Goal: Task Accomplishment & Management: Use online tool/utility

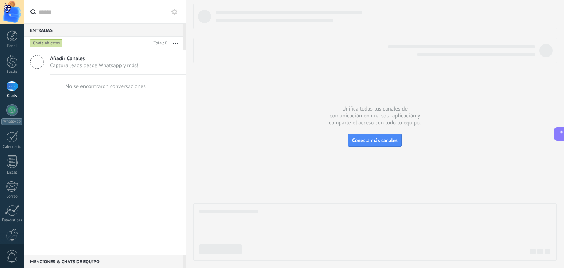
scroll to position [491, 0]
click at [7, 136] on div at bounding box center [12, 136] width 12 height 11
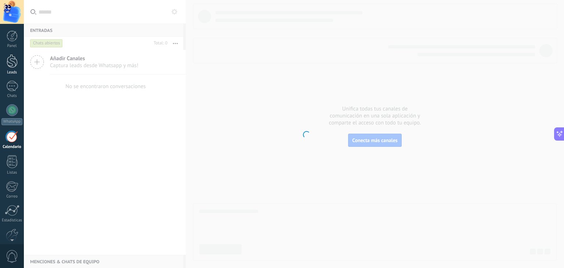
click at [14, 65] on div at bounding box center [12, 61] width 11 height 14
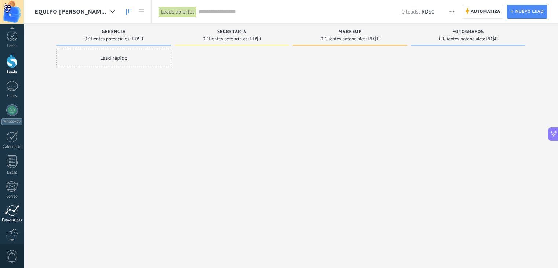
scroll to position [37, 0]
click at [13, 196] on div at bounding box center [12, 198] width 12 height 13
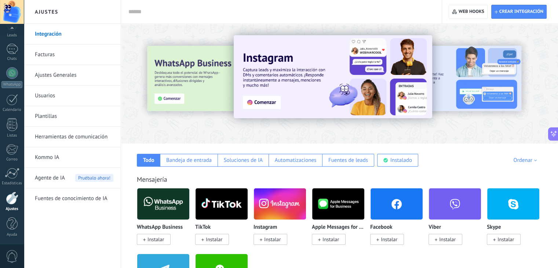
click at [51, 116] on link "Plantillas" at bounding box center [74, 116] width 79 height 21
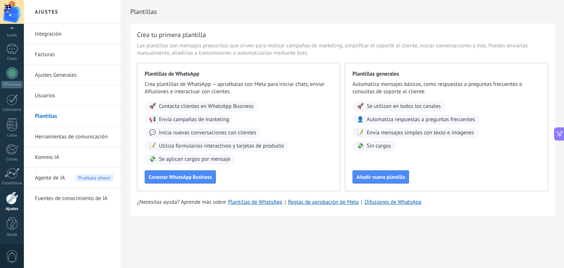
click at [55, 139] on link "Herramientas de comunicación" at bounding box center [74, 137] width 79 height 21
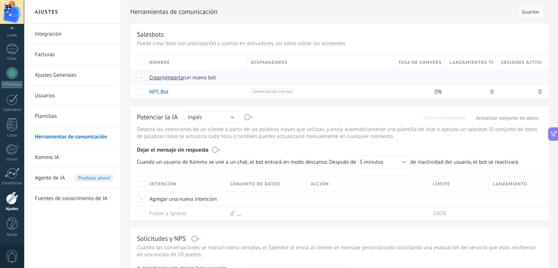
click at [174, 78] on span "importar" at bounding box center [175, 77] width 21 height 7
click at [0, 0] on input "importar un nuevo bot" at bounding box center [0, 0] width 0 height 0
click at [414, 218] on div at bounding box center [366, 213] width 119 height 14
click at [171, 78] on span "importar" at bounding box center [175, 77] width 21 height 7
click at [0, 0] on input "importar un nuevo bot" at bounding box center [0, 0] width 0 height 0
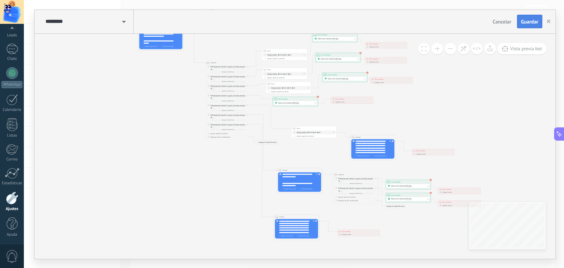
click at [527, 22] on span "Guardar" at bounding box center [529, 21] width 17 height 5
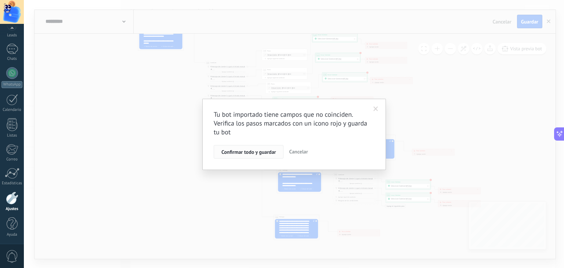
click at [247, 151] on span "Confirmar todo y guardar" at bounding box center [248, 151] width 54 height 5
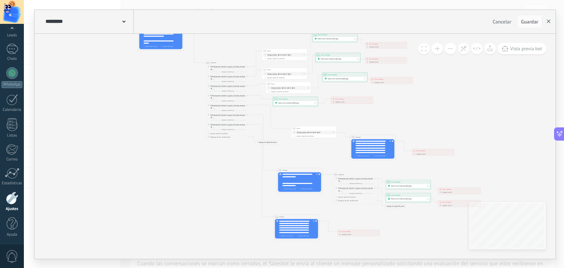
click at [550, 20] on use "button" at bounding box center [548, 21] width 4 height 4
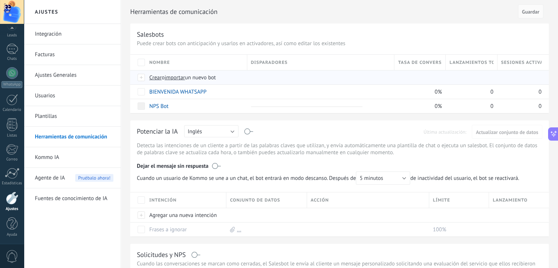
click at [178, 77] on span "importar" at bounding box center [175, 77] width 21 height 7
click at [0, 0] on input "importar un nuevo bot" at bounding box center [0, 0] width 0 height 0
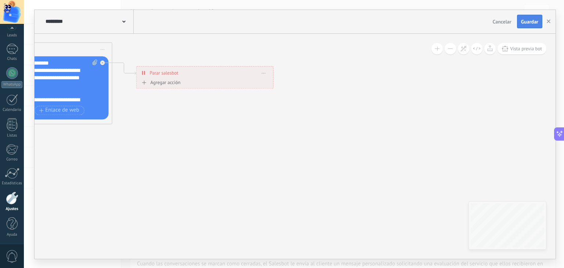
click at [524, 22] on span "Guardar" at bounding box center [529, 21] width 17 height 5
click at [550, 25] on button "button" at bounding box center [548, 22] width 11 height 14
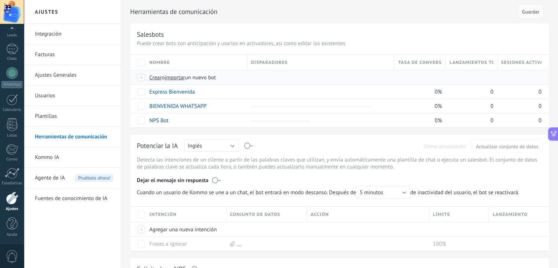
click at [182, 75] on span "importar" at bounding box center [175, 77] width 21 height 7
click at [0, 0] on input "importar un nuevo bot" at bounding box center [0, 0] width 0 height 0
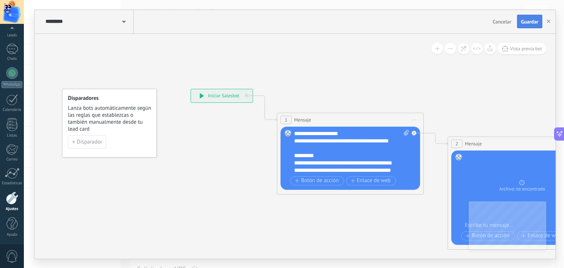
click at [529, 24] on span "Guardar" at bounding box center [529, 21] width 17 height 5
click at [548, 19] on icon "button" at bounding box center [548, 21] width 4 height 4
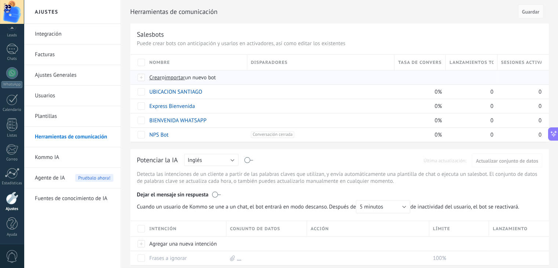
click at [157, 78] on span "Crear" at bounding box center [155, 77] width 12 height 7
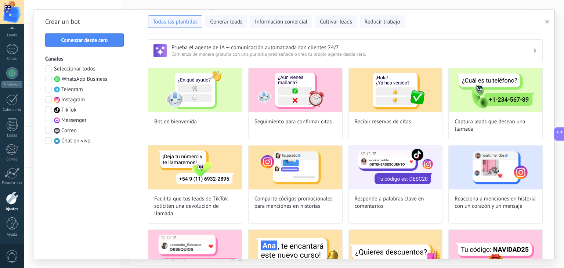
click at [547, 18] on button "button" at bounding box center [548, 21] width 12 height 9
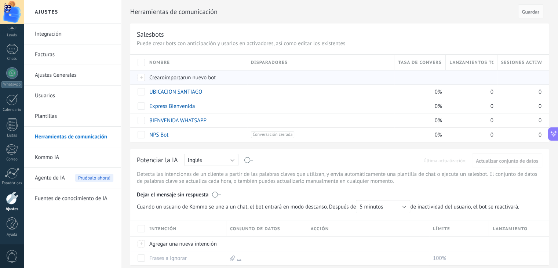
click at [178, 77] on span "importar" at bounding box center [175, 77] width 21 height 7
click at [0, 0] on input "importar un nuevo bot" at bounding box center [0, 0] width 0 height 0
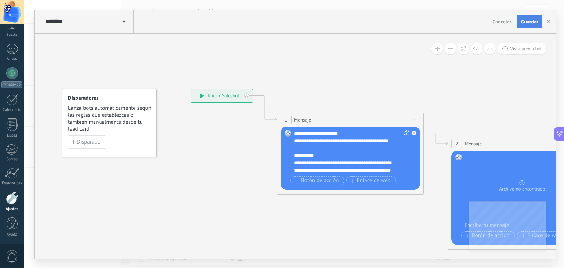
click at [528, 22] on span "Guardar" at bounding box center [529, 21] width 17 height 5
click at [547, 19] on use "button" at bounding box center [548, 21] width 4 height 4
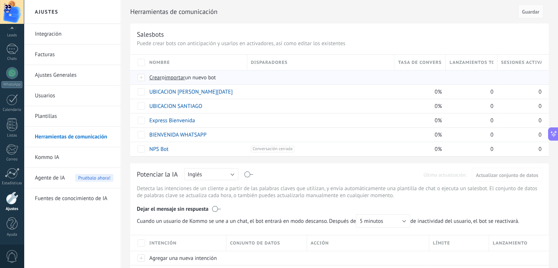
click at [176, 79] on span "importar" at bounding box center [175, 77] width 21 height 7
click at [0, 0] on input "importar un nuevo bot" at bounding box center [0, 0] width 0 height 0
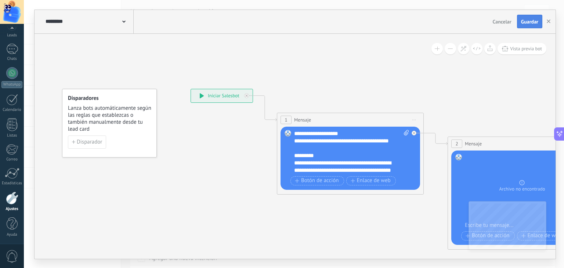
click at [530, 20] on span "Guardar" at bounding box center [529, 21] width 17 height 5
click at [550, 20] on button "button" at bounding box center [548, 22] width 11 height 14
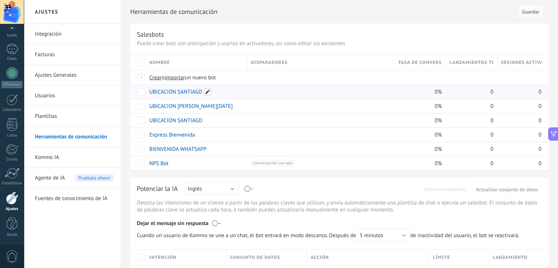
click at [205, 91] on span at bounding box center [207, 91] width 7 height 7
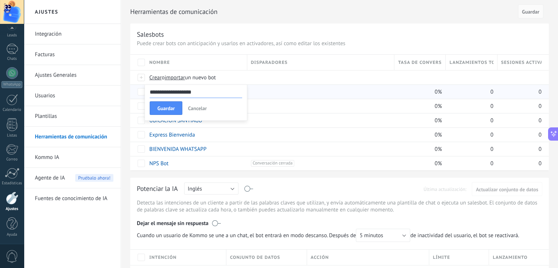
click at [180, 92] on input "**********" at bounding box center [196, 92] width 92 height 12
type input "**********"
click at [167, 108] on span "Guardar" at bounding box center [165, 108] width 17 height 5
click at [184, 76] on span "importar" at bounding box center [175, 77] width 21 height 7
click at [0, 0] on input "importar un nuevo bot" at bounding box center [0, 0] width 0 height 0
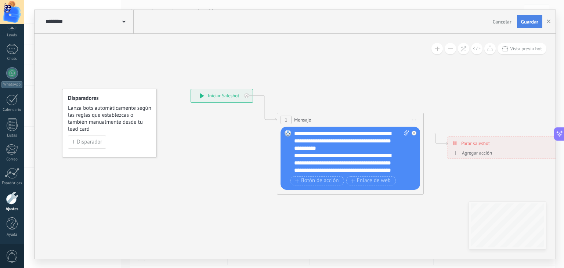
click at [534, 19] on span "Guardar" at bounding box center [529, 21] width 17 height 5
click at [547, 22] on use "button" at bounding box center [548, 21] width 4 height 4
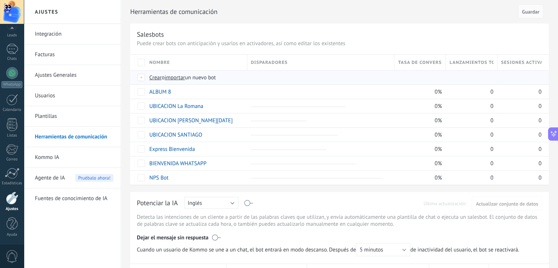
click at [178, 76] on span "importar" at bounding box center [175, 77] width 21 height 7
click at [0, 0] on input "importar un nuevo bot" at bounding box center [0, 0] width 0 height 0
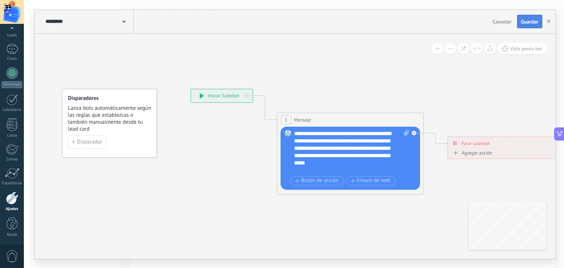
click at [528, 22] on span "Guardar" at bounding box center [529, 21] width 17 height 5
click at [547, 23] on button "button" at bounding box center [548, 21] width 11 height 13
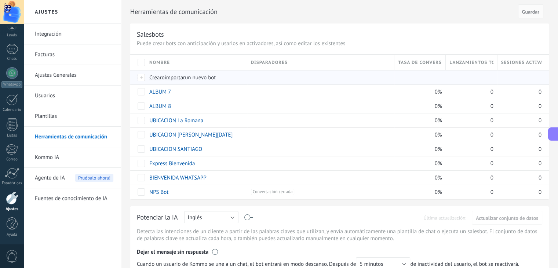
click at [175, 77] on span "importar" at bounding box center [175, 77] width 21 height 7
click at [0, 0] on input "importar un nuevo bot" at bounding box center [0, 0] width 0 height 0
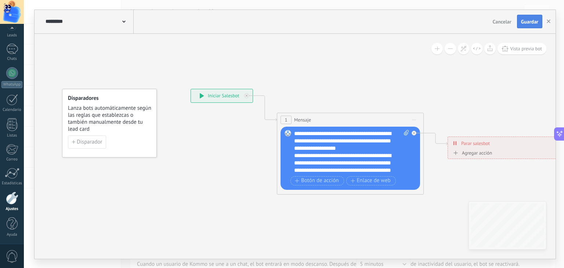
click at [529, 19] on span "Guardar" at bounding box center [529, 21] width 17 height 5
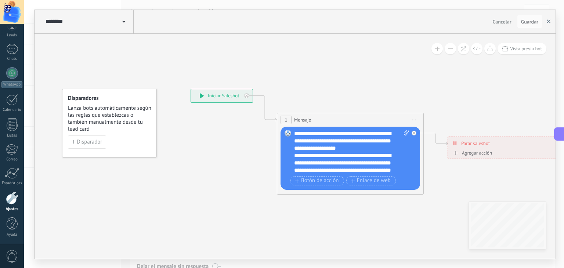
click at [549, 20] on icon "button" at bounding box center [548, 21] width 4 height 4
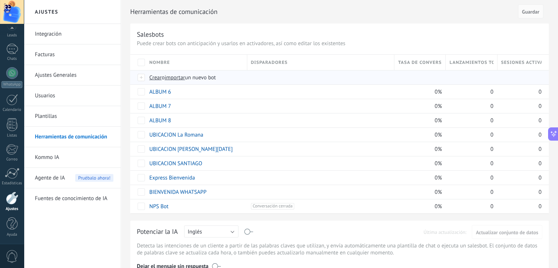
click at [178, 78] on span "importar" at bounding box center [175, 77] width 21 height 7
click at [0, 0] on input "importar un nuevo bot" at bounding box center [0, 0] width 0 height 0
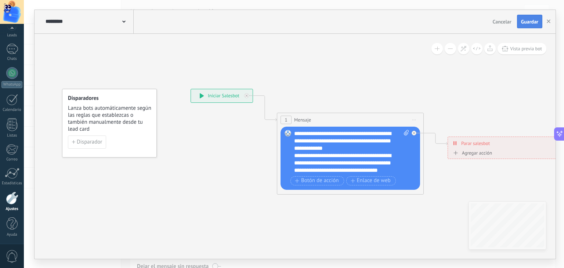
click at [528, 25] on button "Guardar" at bounding box center [529, 22] width 25 height 14
click at [546, 21] on button "button" at bounding box center [548, 21] width 11 height 13
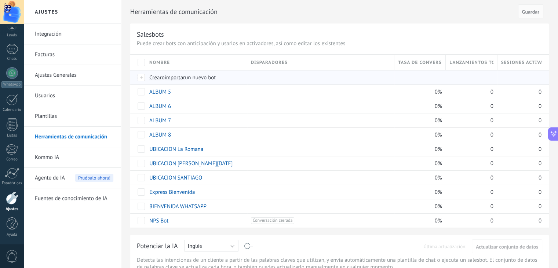
click at [184, 75] on span "importar" at bounding box center [175, 77] width 21 height 7
click at [0, 0] on input "importar un nuevo bot" at bounding box center [0, 0] width 0 height 0
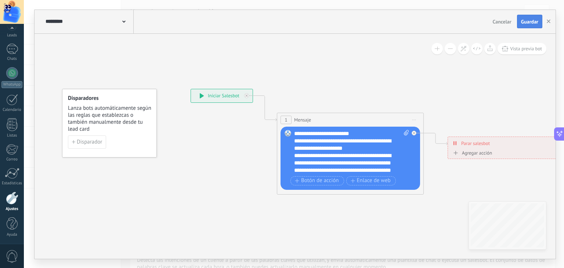
click at [528, 21] on span "Guardar" at bounding box center [529, 21] width 17 height 5
click at [549, 22] on use "button" at bounding box center [548, 21] width 4 height 4
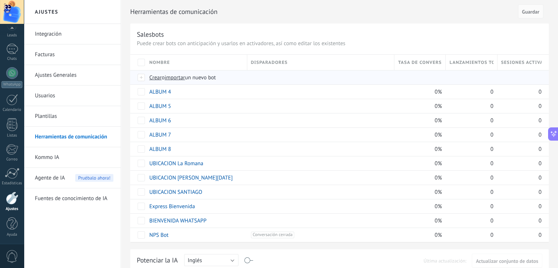
click at [177, 76] on span "importar" at bounding box center [175, 77] width 21 height 7
click at [0, 0] on input "importar un nuevo bot" at bounding box center [0, 0] width 0 height 0
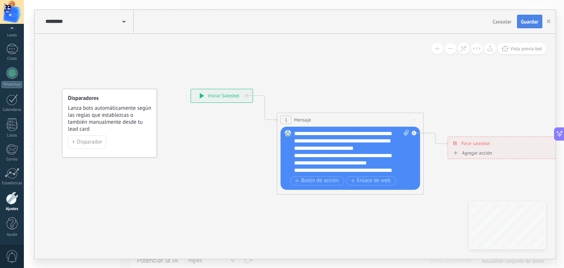
click at [524, 22] on span "Guardar" at bounding box center [529, 21] width 17 height 5
click at [550, 21] on button "button" at bounding box center [548, 22] width 11 height 14
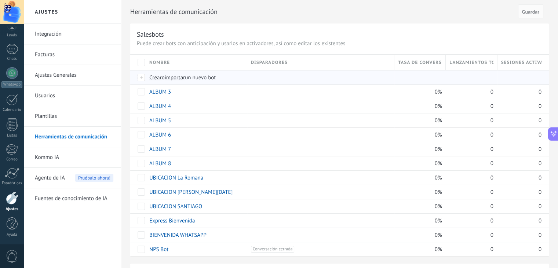
click at [176, 76] on span "importar" at bounding box center [175, 77] width 21 height 7
click at [0, 0] on input "importar un nuevo bot" at bounding box center [0, 0] width 0 height 0
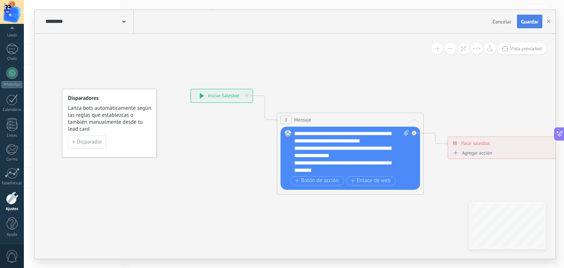
click at [527, 22] on span "Guardar" at bounding box center [529, 21] width 17 height 5
click at [550, 23] on button "button" at bounding box center [548, 22] width 11 height 14
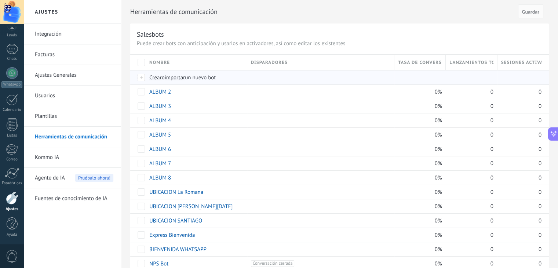
click at [176, 75] on span "importar" at bounding box center [175, 77] width 21 height 7
click at [0, 0] on input "importar un nuevo bot" at bounding box center [0, 0] width 0 height 0
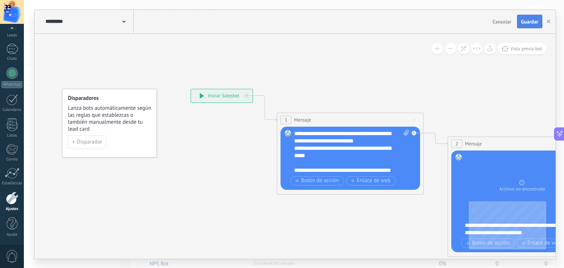
click at [530, 19] on span "Guardar" at bounding box center [529, 21] width 17 height 5
click at [553, 22] on button "button" at bounding box center [548, 22] width 11 height 14
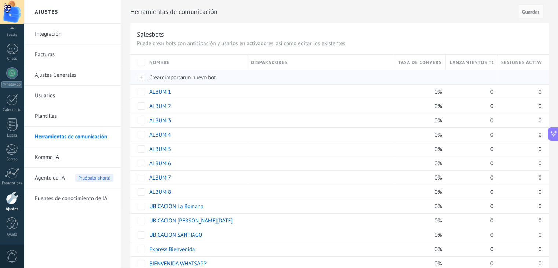
click at [176, 77] on span "importar" at bounding box center [175, 77] width 21 height 7
click at [0, 0] on input "importar un nuevo bot" at bounding box center [0, 0] width 0 height 0
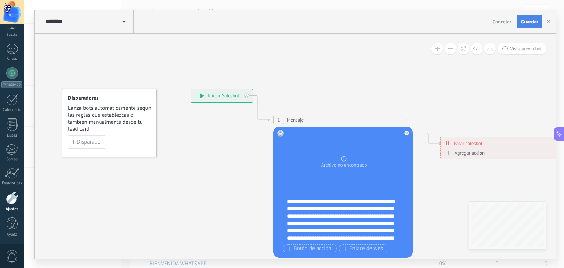
click at [528, 17] on button "Guardar" at bounding box center [529, 22] width 25 height 14
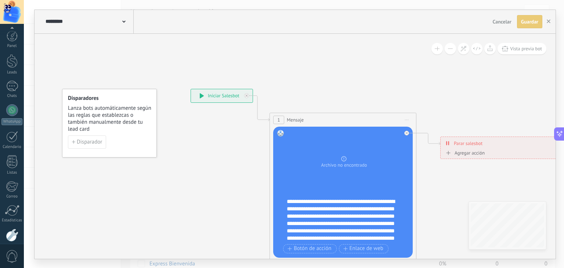
scroll to position [491, 0]
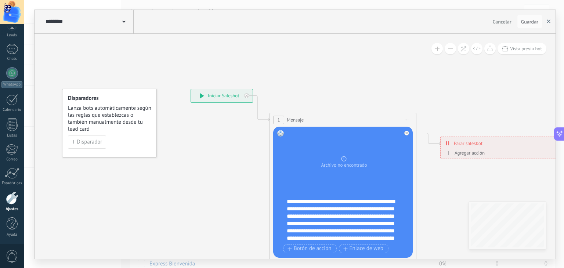
click at [550, 22] on button "button" at bounding box center [548, 22] width 11 height 14
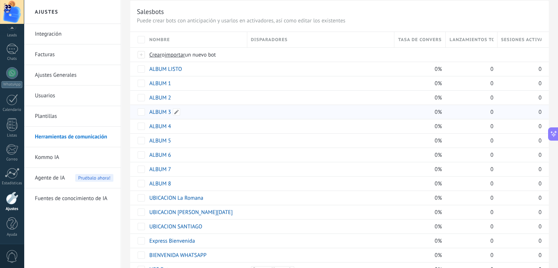
scroll to position [40, 0]
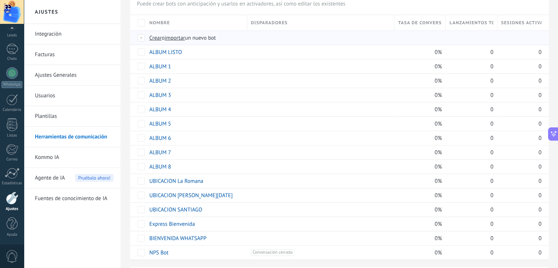
click at [175, 37] on span "importar" at bounding box center [175, 37] width 21 height 7
click at [0, 0] on input "importar un nuevo bot" at bounding box center [0, 0] width 0 height 0
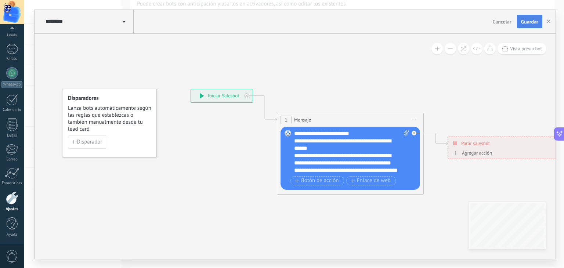
click at [533, 20] on span "Guardar" at bounding box center [529, 21] width 17 height 5
click at [549, 22] on icon "button" at bounding box center [548, 21] width 4 height 4
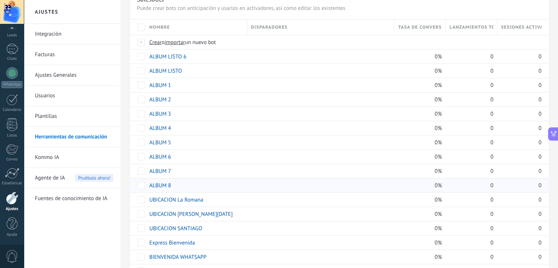
scroll to position [26, 0]
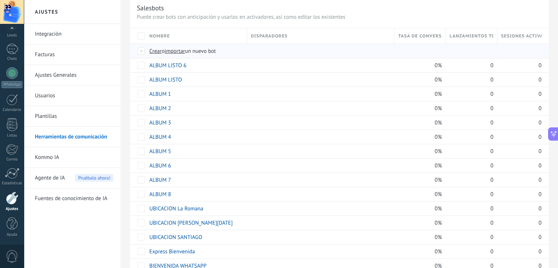
click at [173, 51] on span "importar" at bounding box center [175, 51] width 21 height 7
click at [0, 0] on input "importar un nuevo bot" at bounding box center [0, 0] width 0 height 0
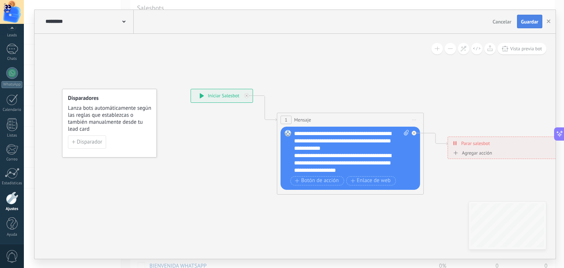
click at [533, 19] on span "Guardar" at bounding box center [529, 21] width 17 height 5
click at [551, 21] on button "button" at bounding box center [548, 22] width 11 height 14
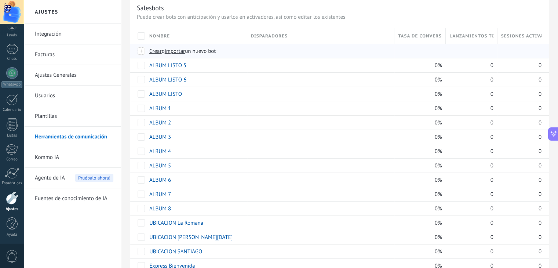
click at [182, 55] on div "Crear o importar un nuevo bot" at bounding box center [276, 51] width 261 height 14
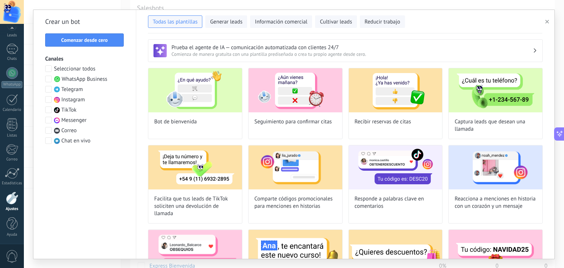
click at [549, 22] on button "button" at bounding box center [548, 21] width 12 height 9
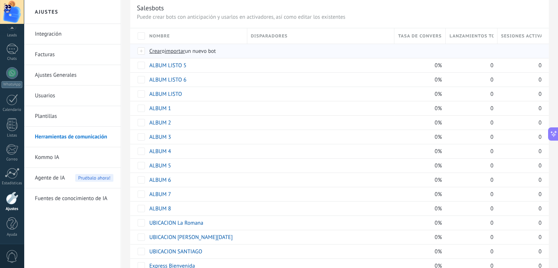
click at [178, 49] on span "importar" at bounding box center [175, 51] width 21 height 7
click at [0, 0] on input "importar un nuevo bot" at bounding box center [0, 0] width 0 height 0
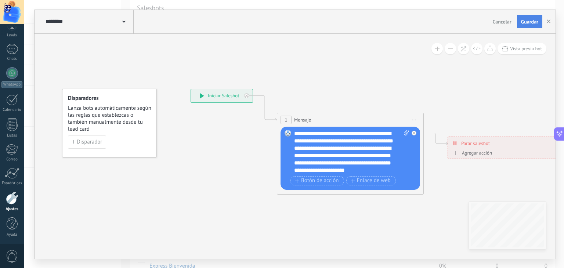
click at [524, 17] on button "Guardar" at bounding box center [529, 22] width 25 height 14
click at [548, 20] on icon "button" at bounding box center [548, 21] width 4 height 4
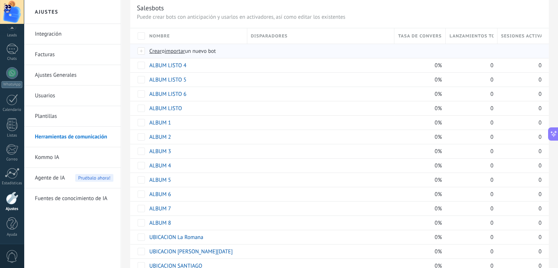
click at [179, 50] on span "importar" at bounding box center [175, 51] width 21 height 7
click at [0, 0] on input "importar un nuevo bot" at bounding box center [0, 0] width 0 height 0
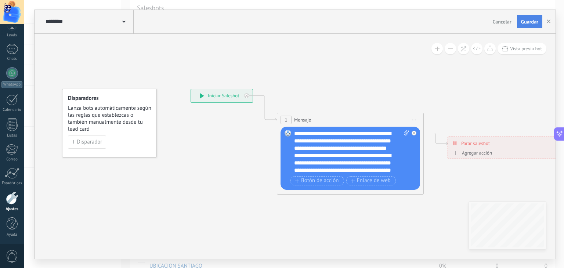
click at [525, 18] on button "Guardar" at bounding box center [529, 22] width 25 height 14
click at [549, 22] on use "button" at bounding box center [548, 21] width 4 height 4
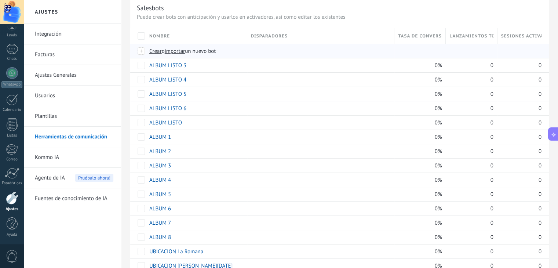
click at [178, 50] on span "importar" at bounding box center [175, 51] width 21 height 7
click at [0, 0] on input "importar un nuevo bot" at bounding box center [0, 0] width 0 height 0
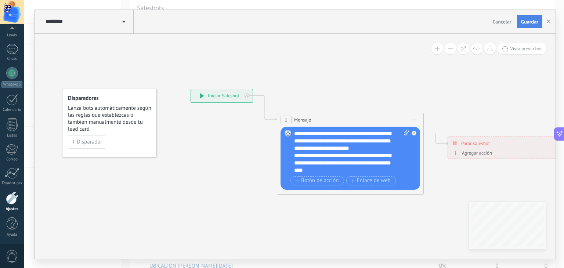
click at [530, 17] on button "Guardar" at bounding box center [529, 22] width 25 height 14
click at [550, 21] on button "button" at bounding box center [548, 22] width 11 height 14
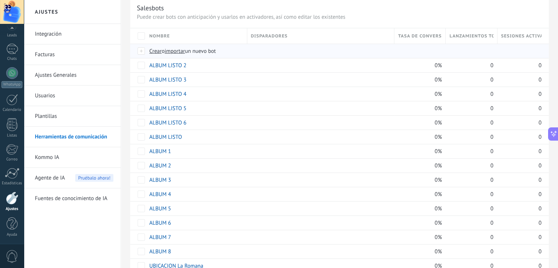
click at [175, 49] on span "importar" at bounding box center [175, 51] width 21 height 7
click at [0, 0] on input "importar un nuevo bot" at bounding box center [0, 0] width 0 height 0
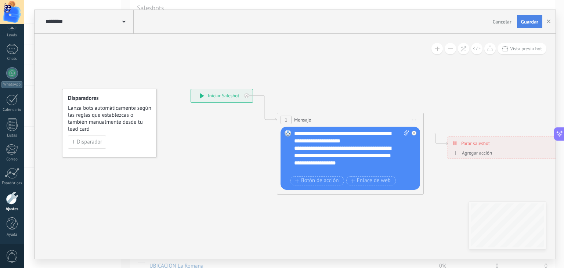
click at [529, 23] on span "Guardar" at bounding box center [529, 21] width 17 height 5
click at [550, 22] on button "button" at bounding box center [548, 22] width 11 height 14
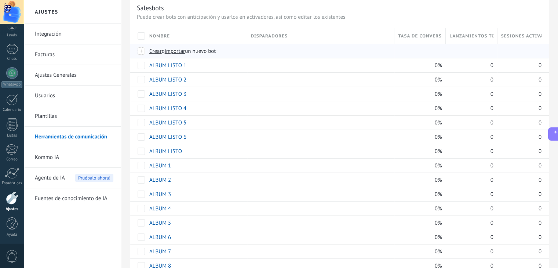
click at [181, 49] on span "importar" at bounding box center [175, 51] width 21 height 7
click at [0, 0] on input "importar un nuevo bot" at bounding box center [0, 0] width 0 height 0
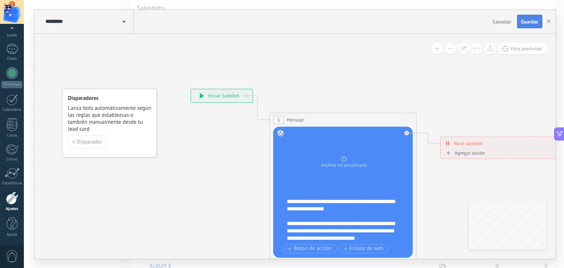
click at [527, 20] on span "Guardar" at bounding box center [529, 21] width 17 height 5
click at [549, 20] on icon "button" at bounding box center [548, 21] width 4 height 4
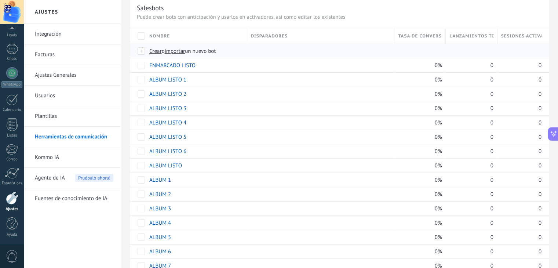
click at [185, 52] on span "importar" at bounding box center [175, 51] width 21 height 7
click at [0, 0] on input "importar un nuevo bot" at bounding box center [0, 0] width 0 height 0
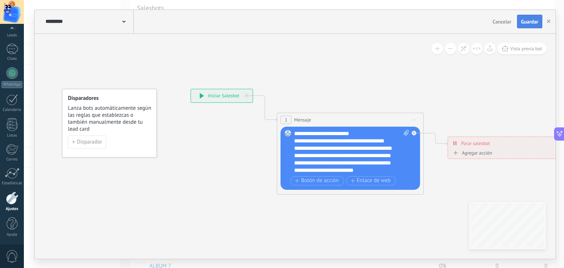
click at [528, 22] on span "Guardar" at bounding box center [529, 21] width 17 height 5
click at [548, 23] on button "button" at bounding box center [548, 22] width 11 height 14
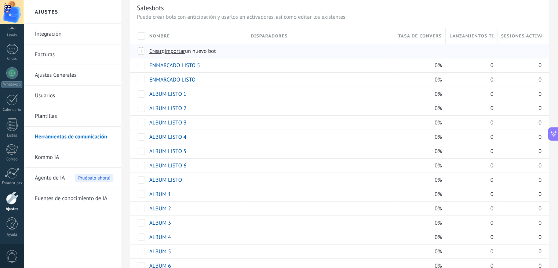
click at [178, 49] on span "importar" at bounding box center [175, 51] width 21 height 7
click at [0, 0] on input "importar un nuevo bot" at bounding box center [0, 0] width 0 height 0
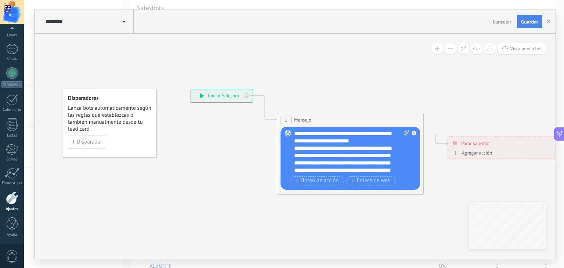
click at [526, 22] on span "Guardar" at bounding box center [529, 21] width 17 height 5
click at [549, 22] on use "button" at bounding box center [548, 21] width 4 height 4
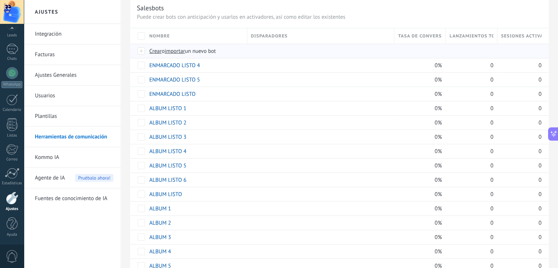
click at [183, 50] on span "importar" at bounding box center [175, 51] width 21 height 7
click at [0, 0] on input "importar un nuevo bot" at bounding box center [0, 0] width 0 height 0
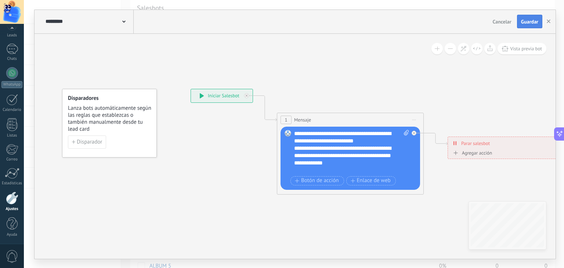
click at [521, 23] on span "Guardar" at bounding box center [529, 21] width 17 height 5
click at [549, 22] on use "button" at bounding box center [548, 21] width 4 height 4
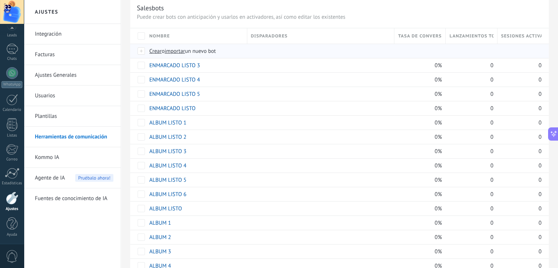
click at [181, 52] on span "importar" at bounding box center [175, 51] width 21 height 7
click at [0, 0] on input "importar un nuevo bot" at bounding box center [0, 0] width 0 height 0
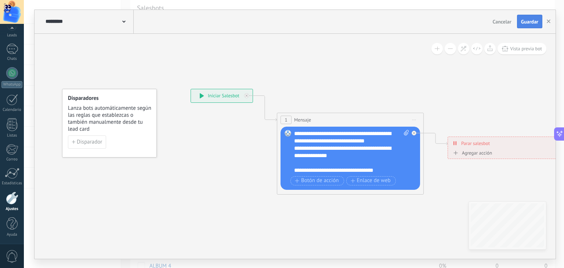
click at [528, 19] on span "Guardar" at bounding box center [529, 21] width 17 height 5
click at [547, 21] on use "button" at bounding box center [548, 21] width 4 height 4
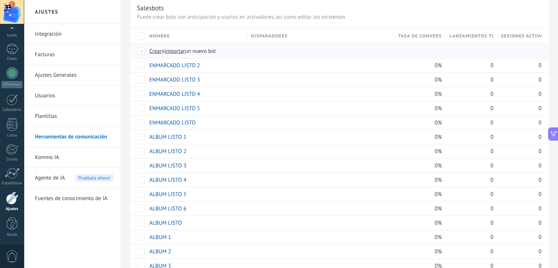
click at [185, 51] on span "importar" at bounding box center [175, 51] width 21 height 7
click at [0, 0] on input "importar un nuevo bot" at bounding box center [0, 0] width 0 height 0
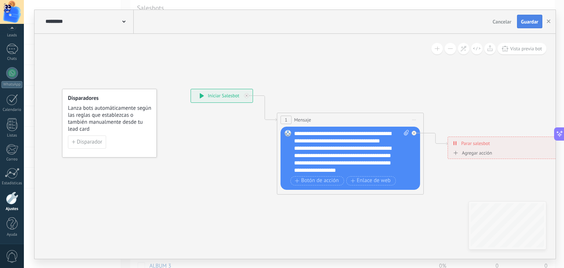
click at [522, 23] on span "Guardar" at bounding box center [529, 21] width 17 height 5
click at [548, 19] on button "button" at bounding box center [548, 22] width 11 height 14
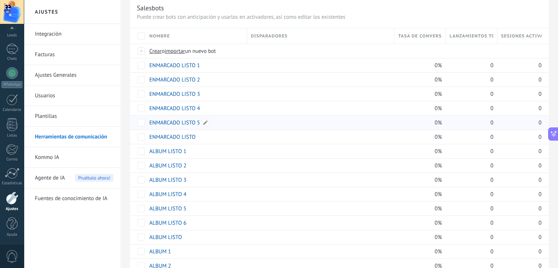
click at [173, 127] on div "ENMARCADO LISTO 5" at bounding box center [195, 123] width 98 height 14
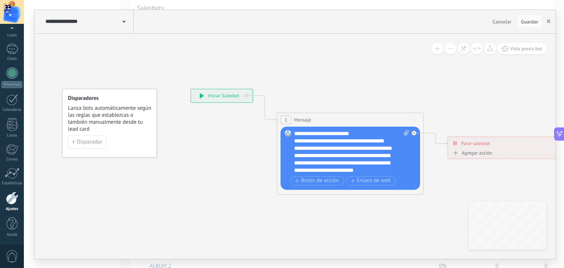
click at [546, 21] on icon "button" at bounding box center [548, 21] width 4 height 4
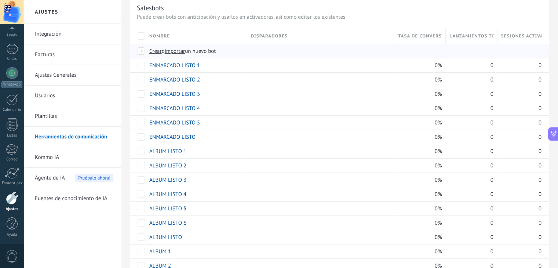
click at [173, 53] on span "importar" at bounding box center [175, 51] width 21 height 7
click at [0, 0] on input "importar un nuevo bot" at bounding box center [0, 0] width 0 height 0
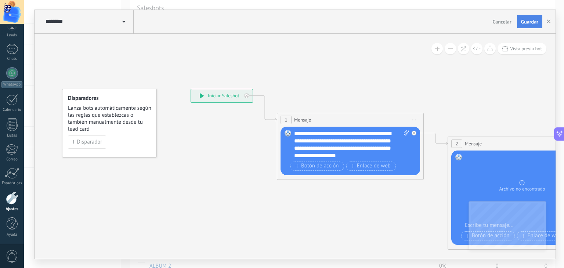
click at [533, 28] on button "Guardar" at bounding box center [529, 22] width 25 height 14
click at [549, 19] on button "button" at bounding box center [548, 22] width 11 height 14
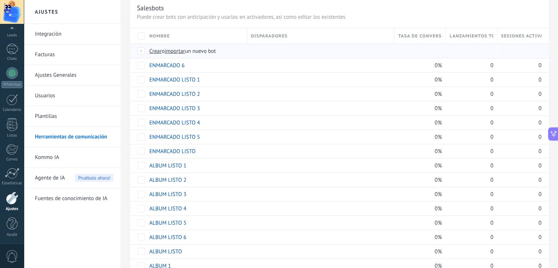
click at [182, 48] on span "importar" at bounding box center [175, 51] width 21 height 7
click at [0, 0] on input "importar un nuevo bot" at bounding box center [0, 0] width 0 height 0
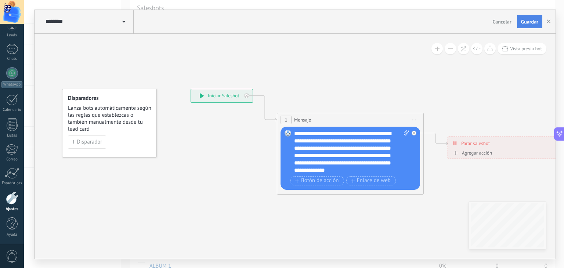
click at [519, 20] on button "Guardar" at bounding box center [529, 22] width 25 height 14
click at [551, 22] on button "button" at bounding box center [548, 21] width 11 height 13
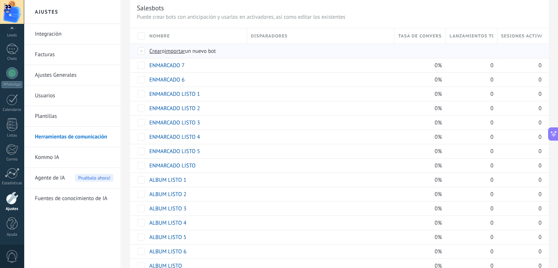
click at [172, 51] on span "importar" at bounding box center [175, 51] width 21 height 7
click at [0, 0] on input "importar un nuevo bot" at bounding box center [0, 0] width 0 height 0
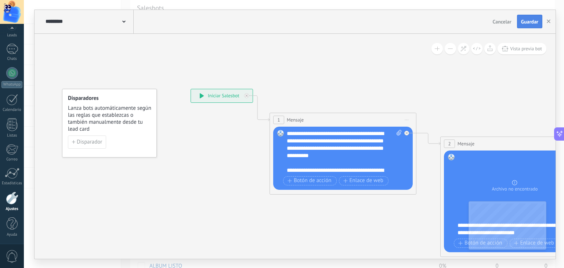
click at [524, 22] on span "Guardar" at bounding box center [529, 21] width 17 height 5
click at [551, 22] on button "button" at bounding box center [548, 22] width 11 height 14
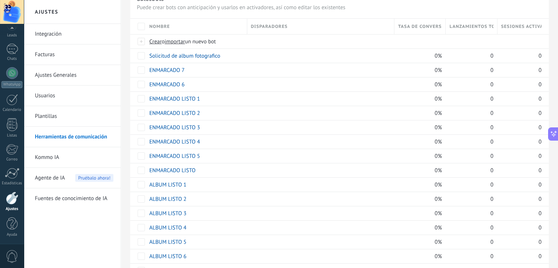
scroll to position [0, 0]
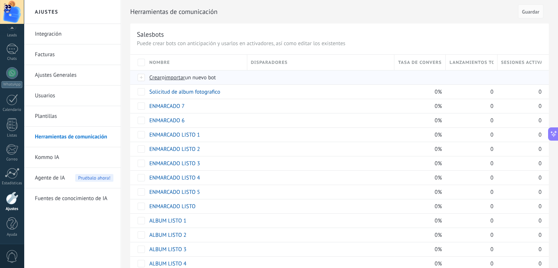
click at [175, 78] on span "importar" at bounding box center [175, 77] width 21 height 7
click at [0, 0] on input "importar un nuevo bot" at bounding box center [0, 0] width 0 height 0
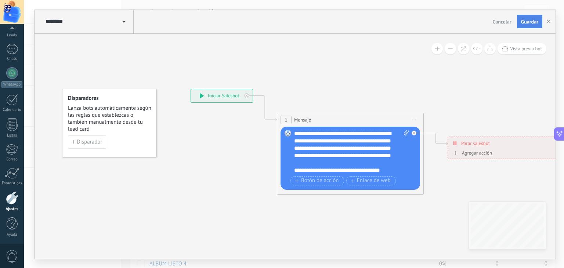
click at [527, 22] on span "Guardar" at bounding box center [529, 21] width 17 height 5
click at [551, 22] on button "button" at bounding box center [548, 22] width 11 height 14
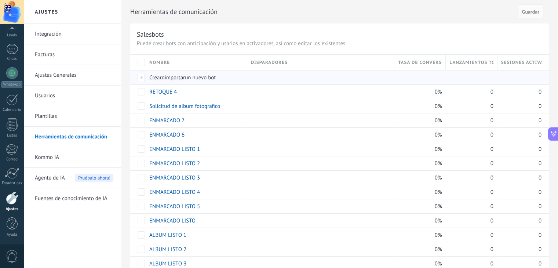
click at [178, 75] on span "importar" at bounding box center [175, 77] width 21 height 7
click at [0, 0] on input "importar un nuevo bot" at bounding box center [0, 0] width 0 height 0
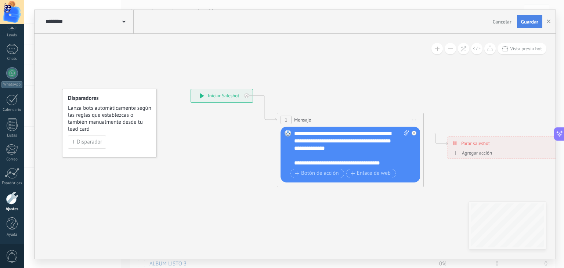
click at [535, 22] on span "Guardar" at bounding box center [529, 21] width 17 height 5
click at [547, 20] on icon "button" at bounding box center [548, 21] width 4 height 4
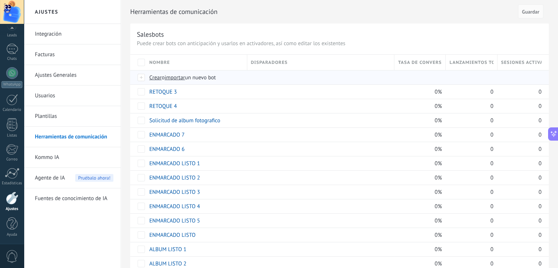
click at [183, 74] on span "importar" at bounding box center [175, 77] width 21 height 7
click at [0, 0] on input "importar un nuevo bot" at bounding box center [0, 0] width 0 height 0
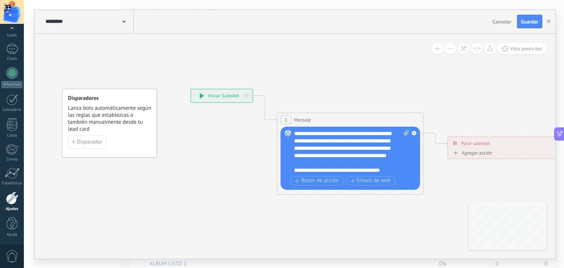
click at [515, 21] on div "Cancelar Guardar" at bounding box center [517, 22] width 57 height 14
click at [518, 21] on button "Guardar" at bounding box center [529, 22] width 25 height 14
click at [552, 22] on button "button" at bounding box center [548, 22] width 11 height 14
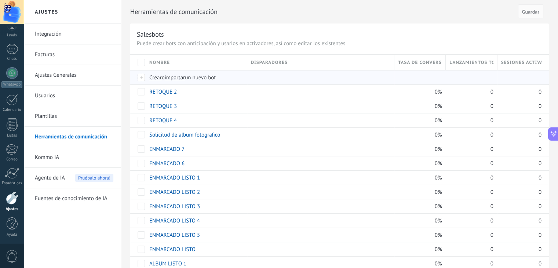
click at [178, 75] on span "importar" at bounding box center [175, 77] width 21 height 7
click at [0, 0] on input "importar un nuevo bot" at bounding box center [0, 0] width 0 height 0
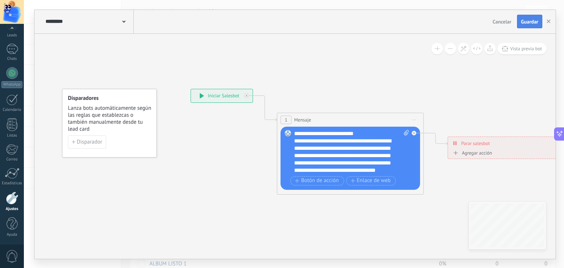
click at [529, 22] on span "Guardar" at bounding box center [529, 21] width 17 height 5
click at [549, 18] on button "button" at bounding box center [548, 22] width 11 height 14
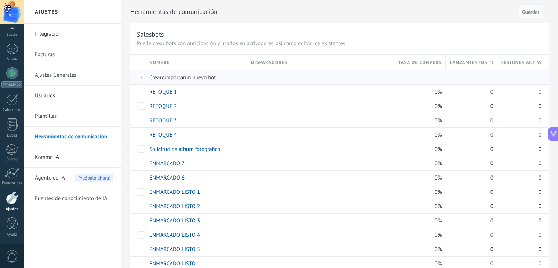
click at [177, 74] on span "importar" at bounding box center [175, 77] width 21 height 7
click at [0, 0] on input "importar un nuevo bot" at bounding box center [0, 0] width 0 height 0
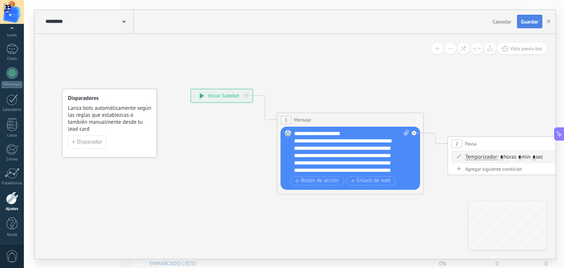
click at [531, 19] on span "Guardar" at bounding box center [529, 21] width 17 height 5
click at [547, 23] on use "button" at bounding box center [548, 21] width 4 height 4
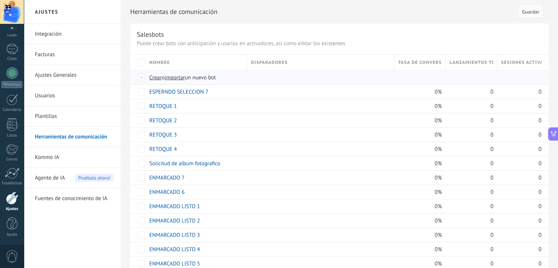
click at [181, 77] on span "importar" at bounding box center [175, 77] width 21 height 7
click at [0, 0] on input "importar un nuevo bot" at bounding box center [0, 0] width 0 height 0
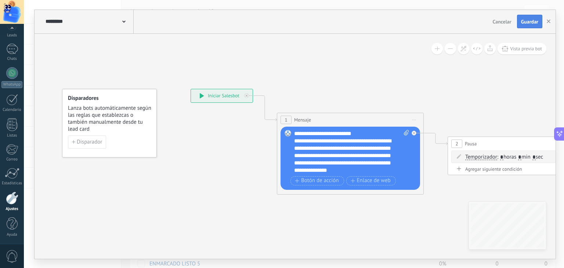
click at [518, 19] on button "Guardar" at bounding box center [529, 22] width 25 height 14
click at [549, 22] on use "button" at bounding box center [548, 21] width 4 height 4
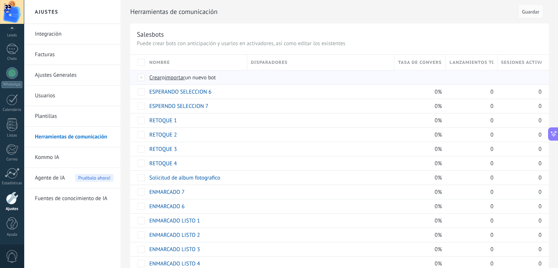
click at [182, 78] on span "importar" at bounding box center [175, 77] width 21 height 7
click at [0, 0] on input "importar un nuevo bot" at bounding box center [0, 0] width 0 height 0
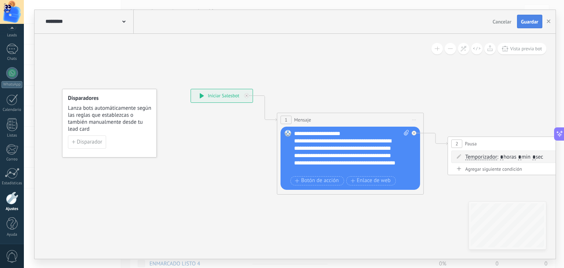
click at [525, 26] on button "Guardar" at bounding box center [529, 22] width 25 height 14
click at [550, 21] on icon "button" at bounding box center [548, 21] width 4 height 4
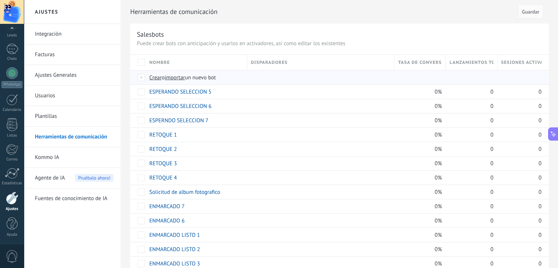
click at [182, 77] on span "importar" at bounding box center [175, 77] width 21 height 7
click at [0, 0] on input "importar un nuevo bot" at bounding box center [0, 0] width 0 height 0
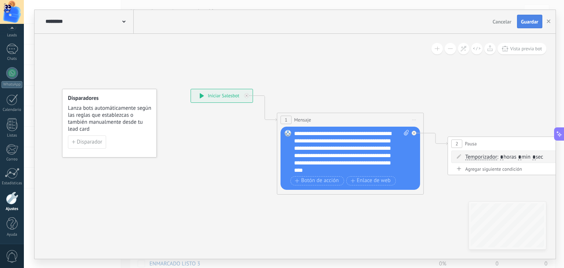
click at [524, 23] on span "Guardar" at bounding box center [529, 21] width 17 height 5
click at [547, 22] on use "button" at bounding box center [548, 21] width 4 height 4
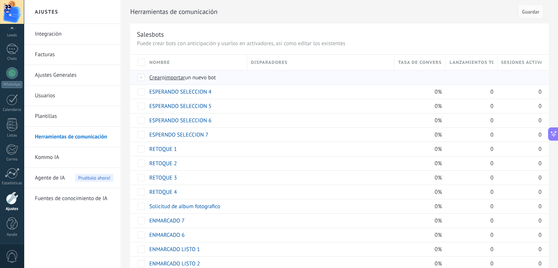
click at [181, 76] on span "importar" at bounding box center [175, 77] width 21 height 7
click at [0, 0] on input "importar un nuevo bot" at bounding box center [0, 0] width 0 height 0
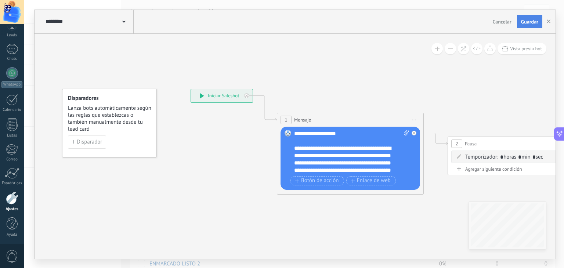
click at [528, 23] on span "Guardar" at bounding box center [529, 21] width 17 height 5
click at [547, 22] on use "button" at bounding box center [548, 21] width 4 height 4
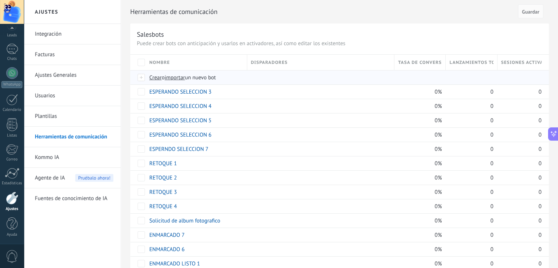
click at [179, 75] on span "importar" at bounding box center [175, 77] width 21 height 7
click at [0, 0] on input "importar un nuevo bot" at bounding box center [0, 0] width 0 height 0
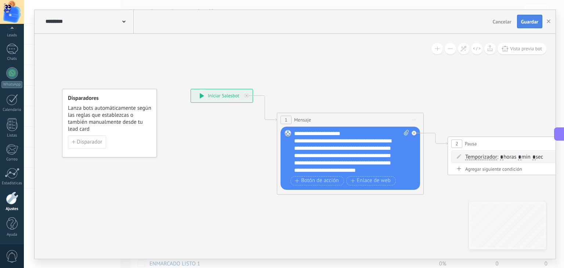
click at [532, 19] on span "Guardar" at bounding box center [529, 21] width 17 height 5
click at [550, 22] on icon "button" at bounding box center [548, 21] width 4 height 4
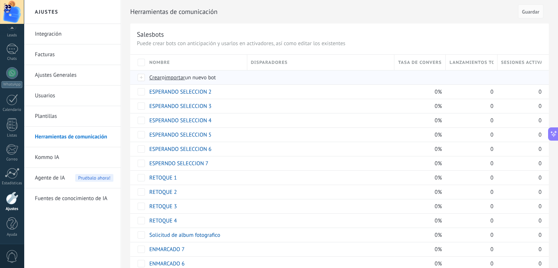
click at [177, 77] on span "importar" at bounding box center [175, 77] width 21 height 7
click at [0, 0] on input "importar un nuevo bot" at bounding box center [0, 0] width 0 height 0
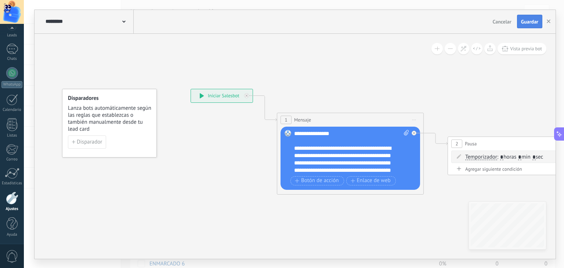
click at [534, 23] on span "Guardar" at bounding box center [529, 21] width 17 height 5
click at [551, 21] on button "button" at bounding box center [548, 22] width 11 height 14
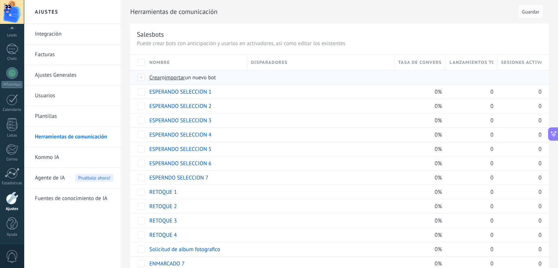
click at [182, 74] on span "importar" at bounding box center [175, 77] width 21 height 7
click at [0, 0] on input "importar un nuevo bot" at bounding box center [0, 0] width 0 height 0
click at [182, 76] on span "importar" at bounding box center [175, 77] width 21 height 7
click at [0, 0] on input "importar un nuevo bot" at bounding box center [0, 0] width 0 height 0
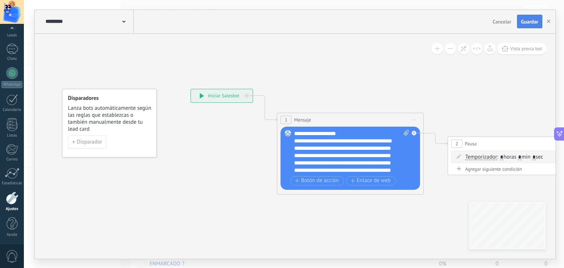
click at [528, 26] on button "Guardar" at bounding box center [529, 22] width 25 height 14
click at [549, 22] on icon "button" at bounding box center [548, 21] width 4 height 4
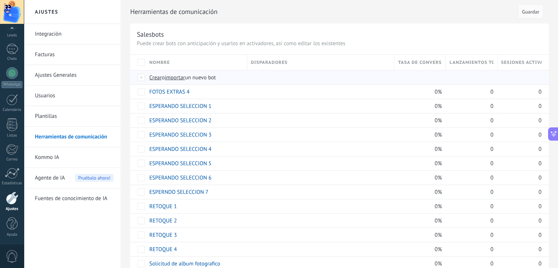
click at [171, 74] on span "importar" at bounding box center [175, 77] width 21 height 7
click at [0, 0] on input "importar un nuevo bot" at bounding box center [0, 0] width 0 height 0
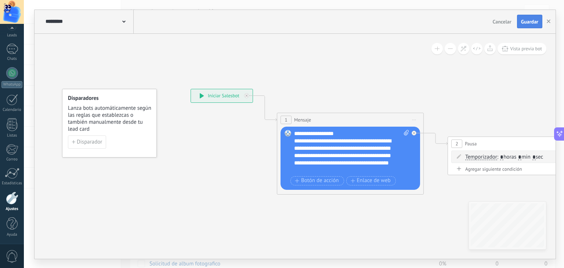
click at [530, 19] on span "Guardar" at bounding box center [529, 21] width 17 height 5
click at [549, 19] on icon "button" at bounding box center [548, 21] width 4 height 4
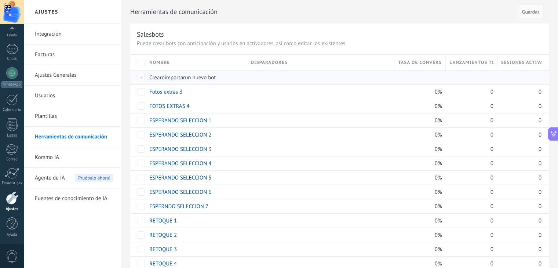
click at [181, 77] on span "importar" at bounding box center [175, 77] width 21 height 7
click at [0, 0] on input "importar un nuevo bot" at bounding box center [0, 0] width 0 height 0
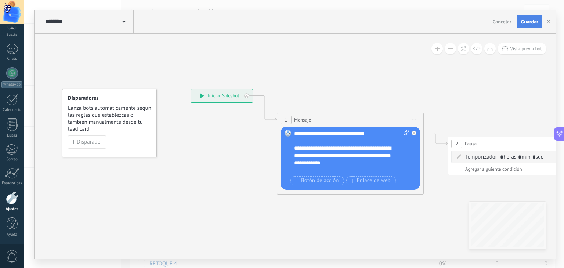
click at [528, 26] on button "Guardar" at bounding box center [529, 22] width 25 height 14
click at [549, 20] on icon "button" at bounding box center [548, 21] width 4 height 4
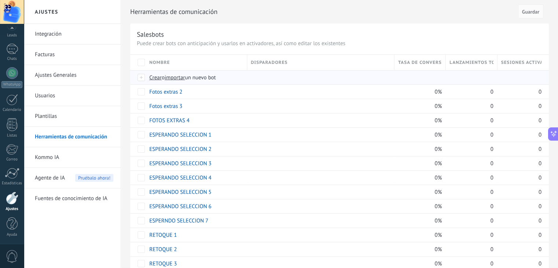
click at [180, 75] on span "importar" at bounding box center [175, 77] width 21 height 7
click at [0, 0] on input "importar un nuevo bot" at bounding box center [0, 0] width 0 height 0
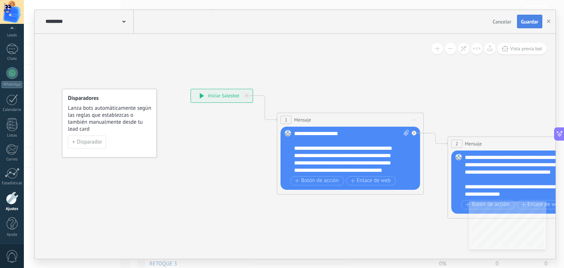
click at [531, 19] on span "Guardar" at bounding box center [529, 21] width 17 height 5
click at [550, 23] on button "button" at bounding box center [548, 22] width 11 height 14
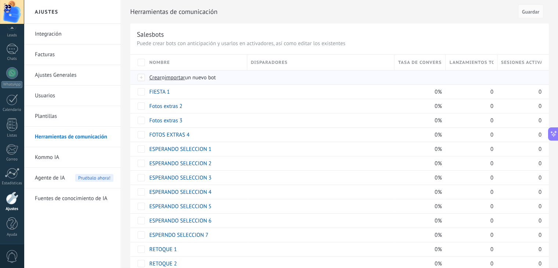
click at [174, 76] on span "importar" at bounding box center [175, 77] width 21 height 7
click at [0, 0] on input "importar un nuevo bot" at bounding box center [0, 0] width 0 height 0
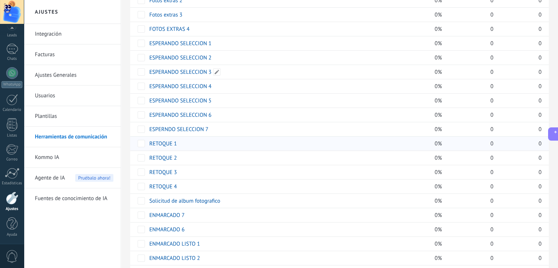
scroll to position [0, 0]
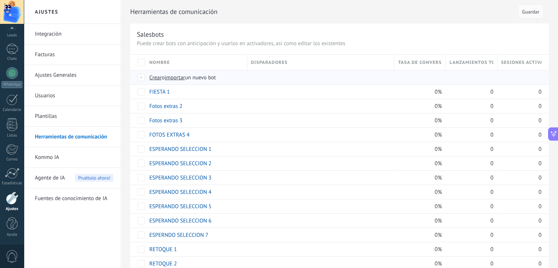
click at [183, 79] on span "importar" at bounding box center [175, 77] width 21 height 7
click at [0, 0] on input "importar un nuevo bot" at bounding box center [0, 0] width 0 height 0
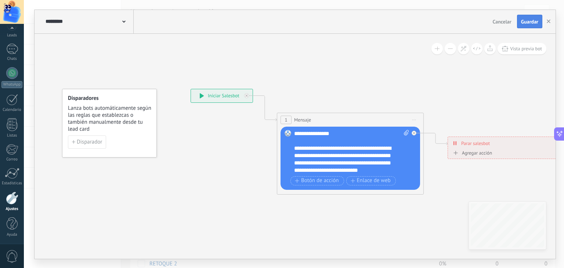
click at [532, 22] on span "Guardar" at bounding box center [529, 21] width 17 height 5
click at [547, 20] on use "button" at bounding box center [548, 21] width 4 height 4
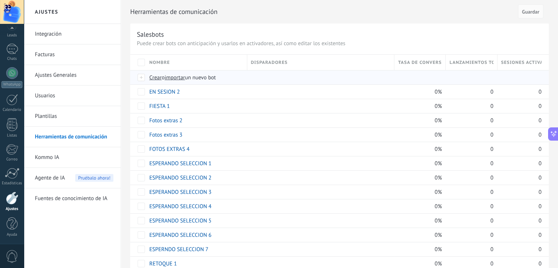
click at [172, 77] on span "importar" at bounding box center [175, 77] width 21 height 7
click at [0, 0] on input "importar un nuevo bot" at bounding box center [0, 0] width 0 height 0
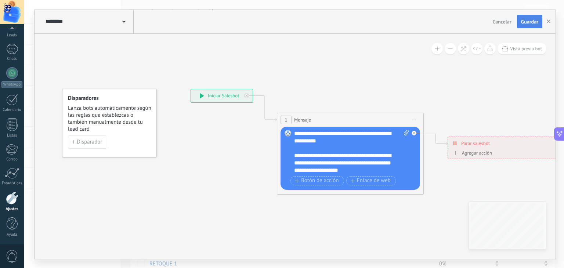
click at [522, 27] on button "Guardar" at bounding box center [529, 22] width 25 height 14
click at [552, 22] on button "button" at bounding box center [548, 21] width 11 height 13
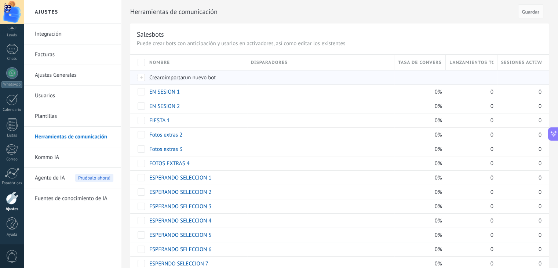
click at [174, 77] on span "importar" at bounding box center [175, 77] width 21 height 7
click at [0, 0] on input "importar un nuevo bot" at bounding box center [0, 0] width 0 height 0
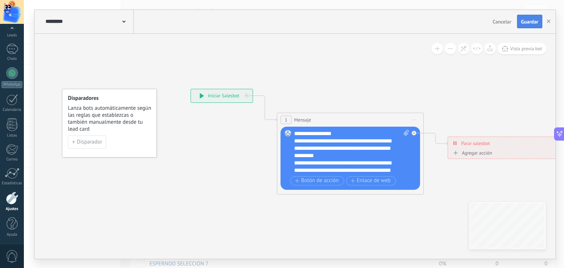
click at [527, 20] on span "Guardar" at bounding box center [529, 21] width 17 height 5
click at [551, 23] on button "button" at bounding box center [548, 21] width 11 height 13
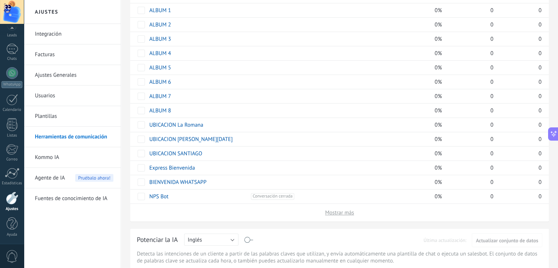
scroll to position [568, 0]
click at [336, 212] on span "Mostrar más" at bounding box center [339, 212] width 29 height 7
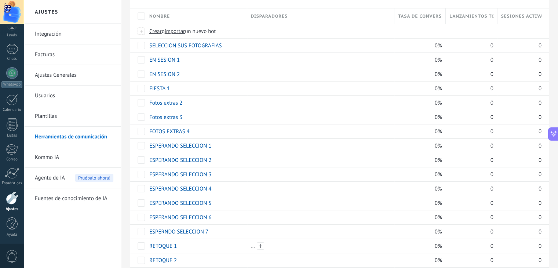
scroll to position [0, 0]
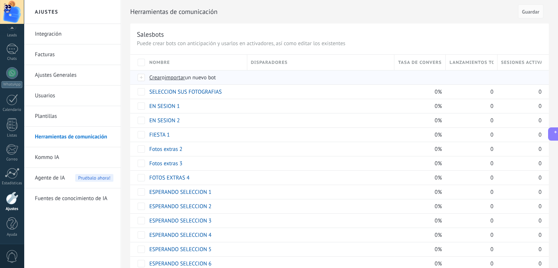
click at [184, 75] on span "importar" at bounding box center [175, 77] width 21 height 7
click at [0, 0] on input "importar un nuevo bot" at bounding box center [0, 0] width 0 height 0
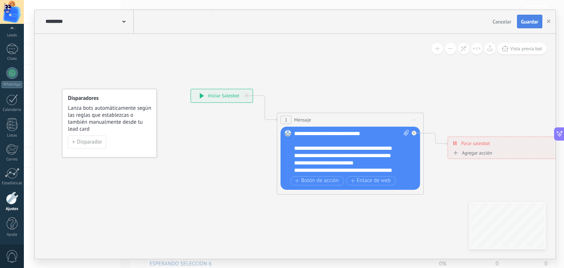
click at [522, 27] on button "Guardar" at bounding box center [529, 22] width 25 height 14
click at [550, 22] on button "button" at bounding box center [548, 22] width 11 height 14
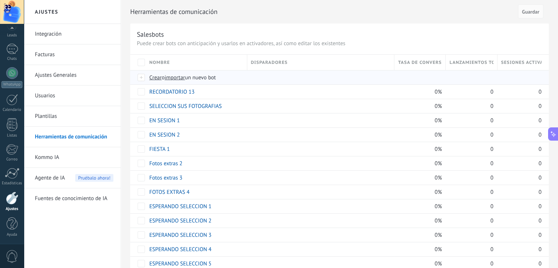
click at [179, 79] on span "importar" at bounding box center [175, 77] width 21 height 7
click at [0, 0] on input "importar un nuevo bot" at bounding box center [0, 0] width 0 height 0
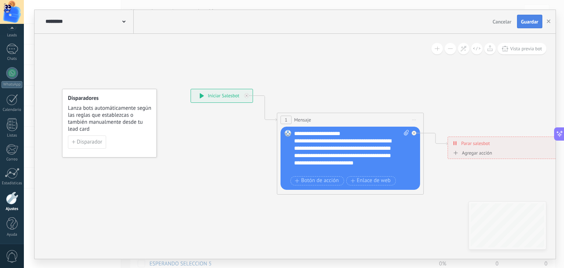
click at [520, 24] on button "Guardar" at bounding box center [529, 22] width 25 height 14
click at [547, 21] on icon "button" at bounding box center [548, 21] width 4 height 4
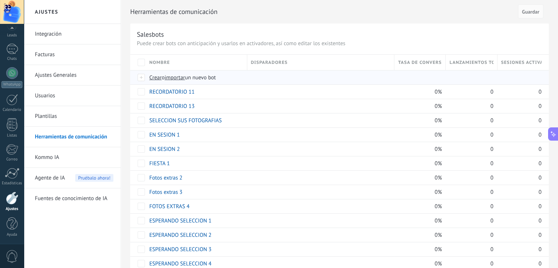
click at [182, 77] on span "importar" at bounding box center [175, 77] width 21 height 7
click at [0, 0] on input "importar un nuevo bot" at bounding box center [0, 0] width 0 height 0
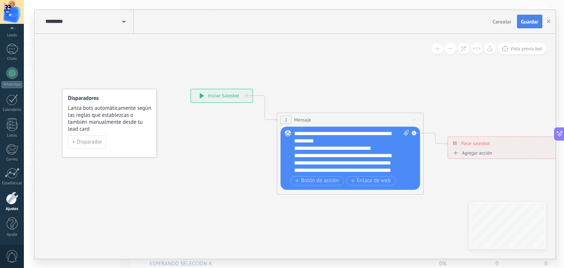
click at [525, 22] on span "Guardar" at bounding box center [529, 21] width 17 height 5
click at [553, 24] on button "button" at bounding box center [548, 21] width 11 height 13
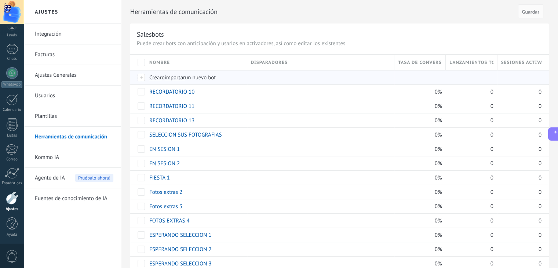
click at [180, 78] on span "importar" at bounding box center [175, 77] width 21 height 7
click at [0, 0] on input "importar un nuevo bot" at bounding box center [0, 0] width 0 height 0
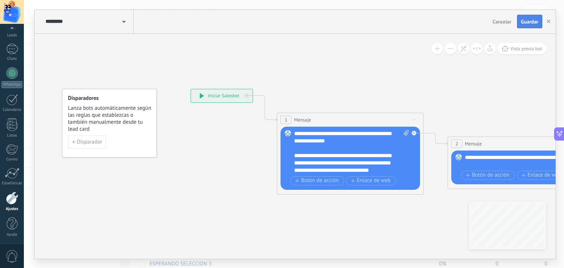
click at [529, 21] on span "Guardar" at bounding box center [529, 21] width 17 height 5
click at [547, 22] on icon "button" at bounding box center [548, 21] width 4 height 4
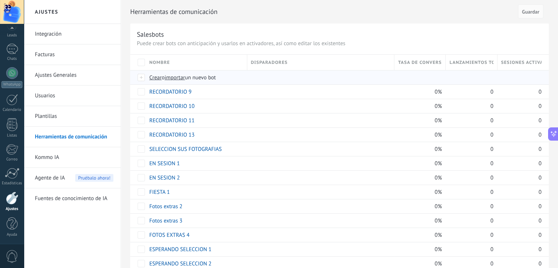
click at [182, 77] on span "importar" at bounding box center [175, 77] width 21 height 7
click at [0, 0] on input "importar un nuevo bot" at bounding box center [0, 0] width 0 height 0
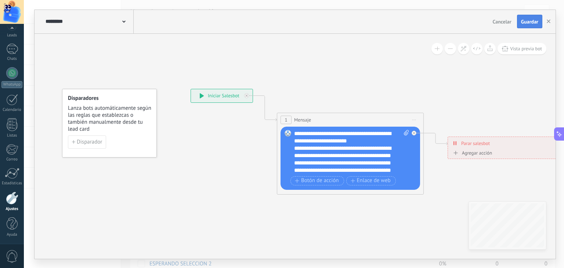
click at [537, 18] on button "Guardar" at bounding box center [529, 22] width 25 height 14
click at [551, 20] on button "button" at bounding box center [548, 22] width 11 height 14
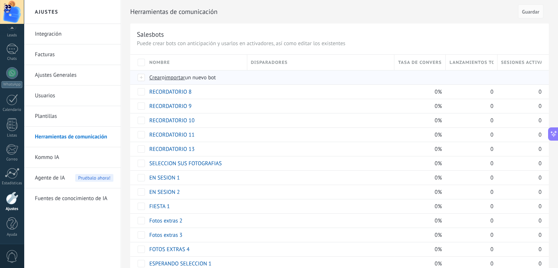
click at [180, 80] on span "importar" at bounding box center [175, 77] width 21 height 7
click at [0, 0] on input "importar un nuevo bot" at bounding box center [0, 0] width 0 height 0
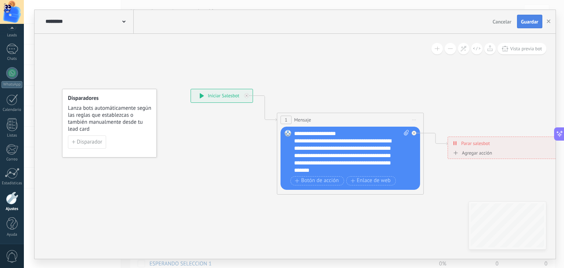
click at [522, 23] on span "Guardar" at bounding box center [529, 21] width 17 height 5
click at [546, 20] on use "button" at bounding box center [548, 21] width 4 height 4
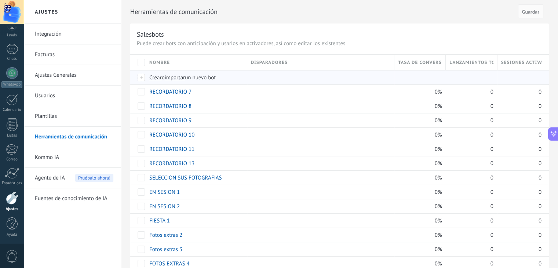
click at [173, 77] on span "importar" at bounding box center [175, 77] width 21 height 7
click at [0, 0] on input "importar un nuevo bot" at bounding box center [0, 0] width 0 height 0
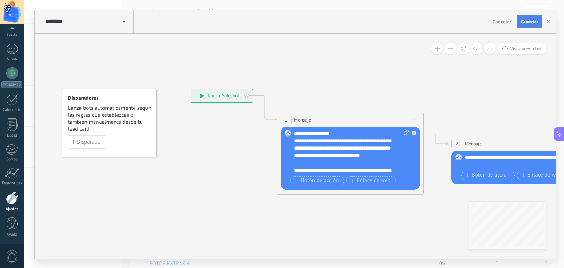
click at [519, 26] on button "Guardar" at bounding box center [529, 22] width 25 height 14
click at [550, 20] on button "button" at bounding box center [548, 22] width 11 height 14
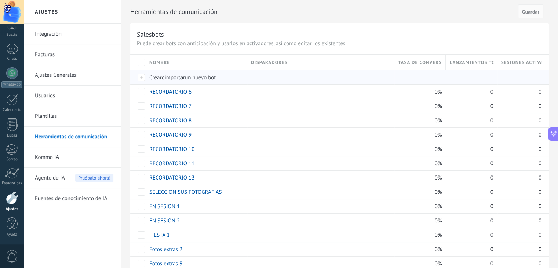
click at [182, 79] on span "importar" at bounding box center [175, 77] width 21 height 7
click at [0, 0] on input "importar un nuevo bot" at bounding box center [0, 0] width 0 height 0
click at [181, 78] on span "importar" at bounding box center [175, 77] width 21 height 7
click at [0, 0] on input "importar un nuevo bot" at bounding box center [0, 0] width 0 height 0
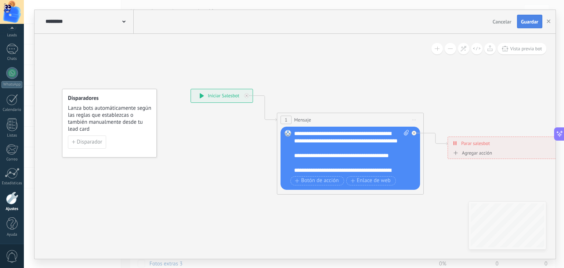
click at [527, 19] on span "Guardar" at bounding box center [529, 21] width 17 height 5
click at [545, 26] on button "button" at bounding box center [548, 22] width 11 height 14
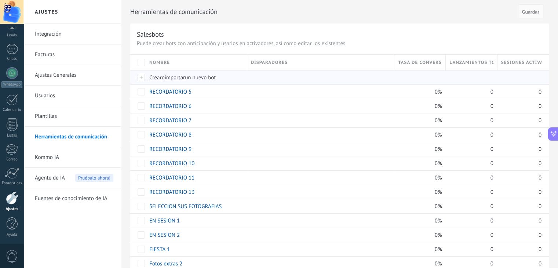
click at [175, 78] on span "importar" at bounding box center [175, 77] width 21 height 7
click at [0, 0] on input "importar un nuevo bot" at bounding box center [0, 0] width 0 height 0
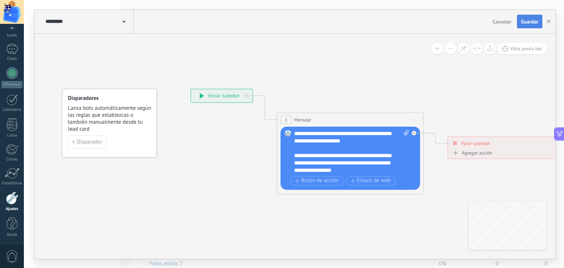
click at [539, 24] on button "Guardar" at bounding box center [529, 22] width 25 height 14
click at [547, 21] on icon "button" at bounding box center [548, 21] width 4 height 4
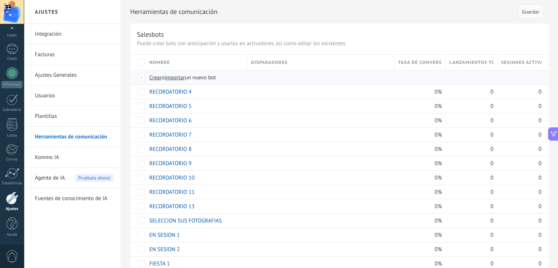
click at [173, 74] on span "importar" at bounding box center [175, 77] width 21 height 7
click at [0, 0] on input "importar un nuevo bot" at bounding box center [0, 0] width 0 height 0
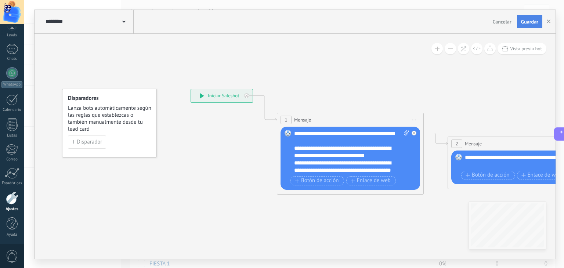
click at [529, 18] on button "Guardar" at bounding box center [529, 22] width 25 height 14
click at [547, 22] on use "button" at bounding box center [548, 21] width 4 height 4
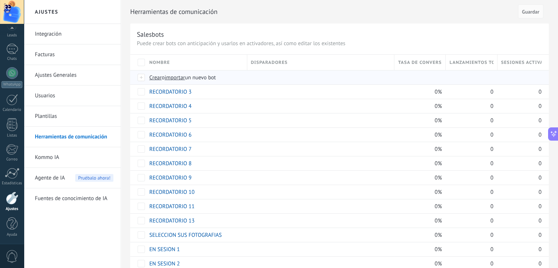
click at [181, 79] on span "importar" at bounding box center [175, 77] width 21 height 7
click at [0, 0] on input "importar un nuevo bot" at bounding box center [0, 0] width 0 height 0
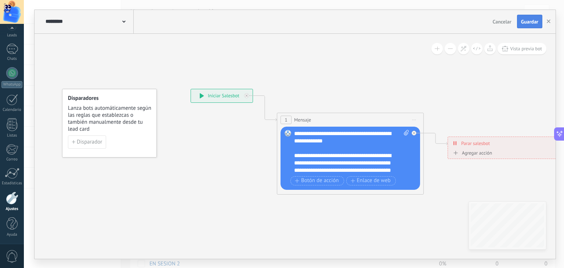
click at [529, 24] on span "Guardar" at bounding box center [529, 21] width 17 height 5
click at [552, 18] on button "button" at bounding box center [548, 22] width 11 height 14
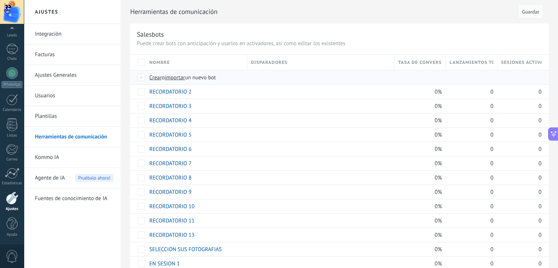
click at [175, 80] on span "importar" at bounding box center [175, 77] width 21 height 7
click at [0, 0] on input "importar un nuevo bot" at bounding box center [0, 0] width 0 height 0
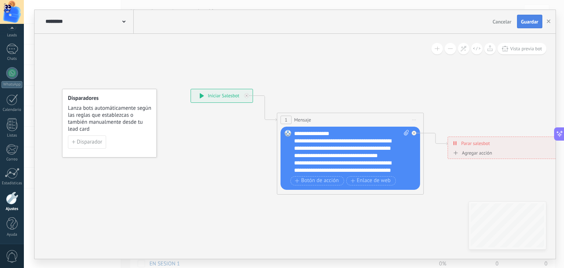
click at [533, 22] on span "Guardar" at bounding box center [529, 21] width 17 height 5
click at [545, 22] on button "button" at bounding box center [548, 21] width 11 height 13
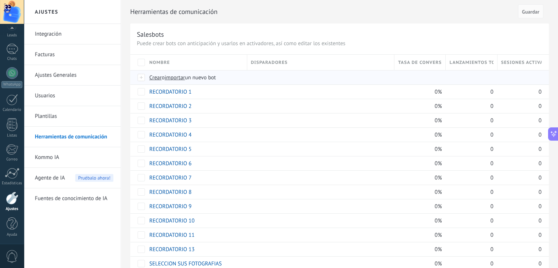
click at [178, 76] on span "importar" at bounding box center [175, 77] width 21 height 7
click at [0, 0] on input "importar un nuevo bot" at bounding box center [0, 0] width 0 height 0
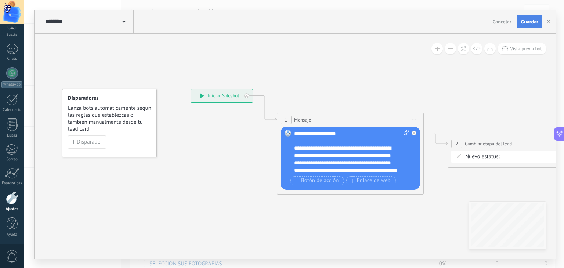
click at [530, 22] on span "Guardar" at bounding box center [529, 21] width 17 height 5
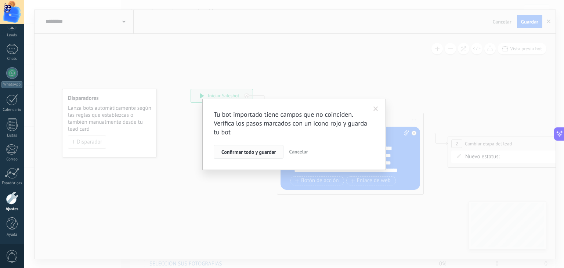
click at [260, 153] on span "Confirmar todo y guardar" at bounding box center [248, 151] width 54 height 5
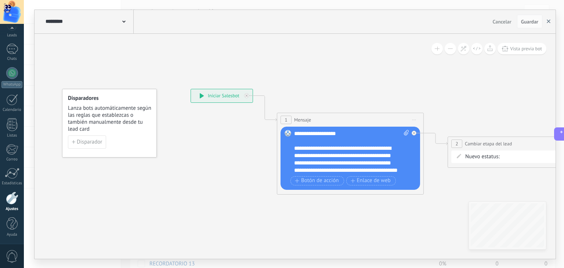
click at [547, 23] on button "button" at bounding box center [548, 22] width 11 height 14
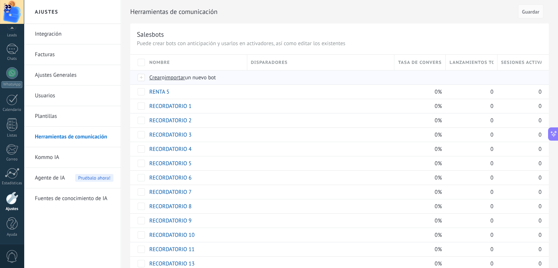
click at [185, 77] on span "importar" at bounding box center [175, 77] width 21 height 7
click at [0, 0] on input "importar un nuevo bot" at bounding box center [0, 0] width 0 height 0
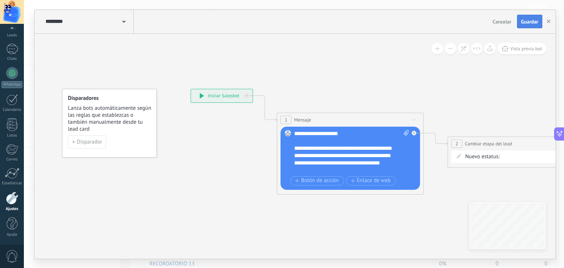
click at [529, 21] on span "Guardar" at bounding box center [529, 21] width 17 height 5
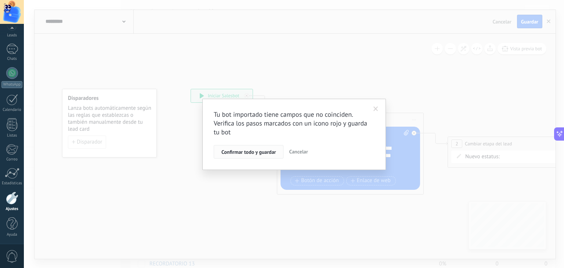
click at [256, 150] on span "Confirmar todo y guardar" at bounding box center [248, 151] width 54 height 5
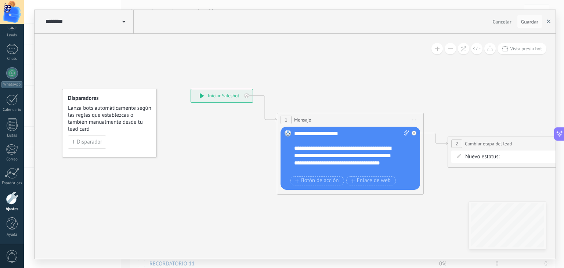
click at [548, 17] on button "button" at bounding box center [548, 22] width 11 height 14
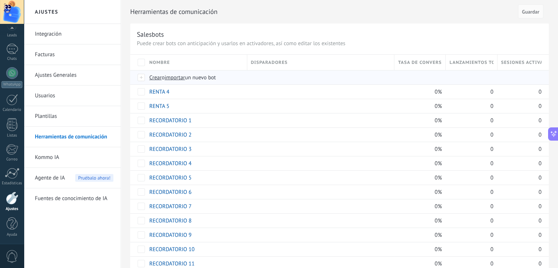
click at [177, 75] on span "importar" at bounding box center [175, 77] width 21 height 7
click at [0, 0] on input "importar un nuevo bot" at bounding box center [0, 0] width 0 height 0
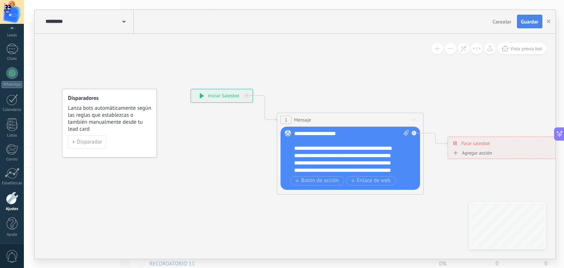
click at [531, 21] on span "Guardar" at bounding box center [529, 21] width 17 height 5
click at [553, 24] on button "button" at bounding box center [548, 22] width 11 height 14
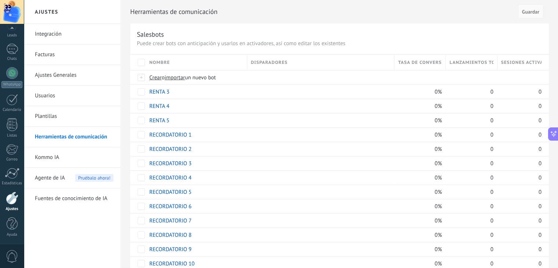
scroll to position [491, 0]
click at [179, 74] on span "importar" at bounding box center [175, 77] width 21 height 7
click at [0, 0] on input "importar un nuevo bot" at bounding box center [0, 0] width 0 height 0
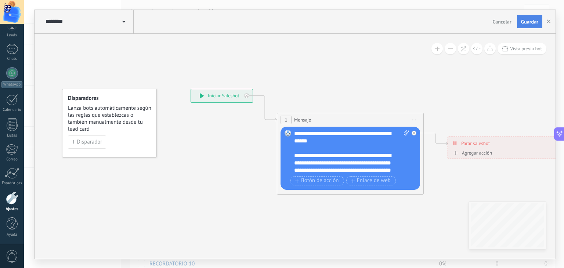
click at [533, 23] on span "Guardar" at bounding box center [529, 21] width 17 height 5
click at [551, 23] on button "button" at bounding box center [548, 22] width 11 height 14
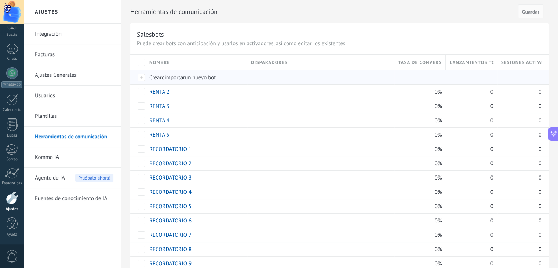
click at [184, 79] on span "importar" at bounding box center [175, 77] width 21 height 7
click at [0, 0] on input "importar un nuevo bot" at bounding box center [0, 0] width 0 height 0
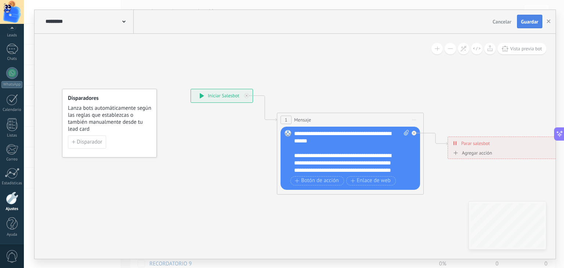
click at [529, 21] on span "Guardar" at bounding box center [529, 21] width 17 height 5
click at [549, 21] on use "button" at bounding box center [548, 21] width 4 height 4
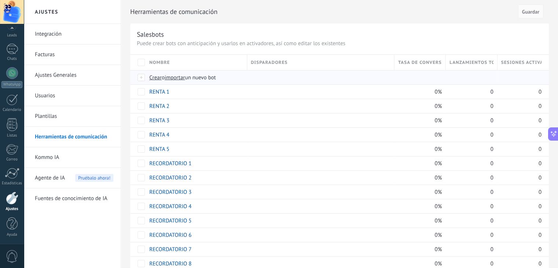
click at [175, 76] on span "importar" at bounding box center [175, 77] width 21 height 7
click at [0, 0] on input "importar un nuevo bot" at bounding box center [0, 0] width 0 height 0
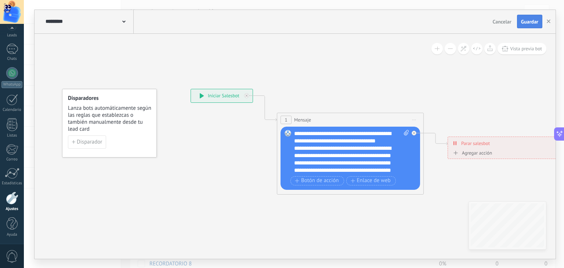
click at [524, 21] on span "Guardar" at bounding box center [529, 21] width 17 height 5
click at [547, 20] on use "button" at bounding box center [548, 21] width 4 height 4
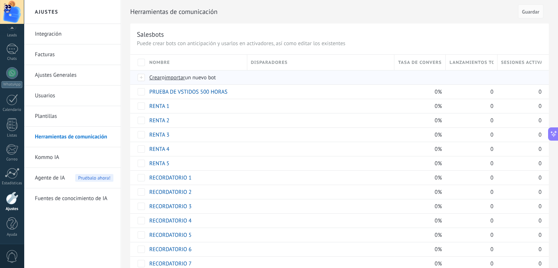
click at [180, 77] on span "importar" at bounding box center [175, 77] width 21 height 7
click at [0, 0] on input "importar un nuevo bot" at bounding box center [0, 0] width 0 height 0
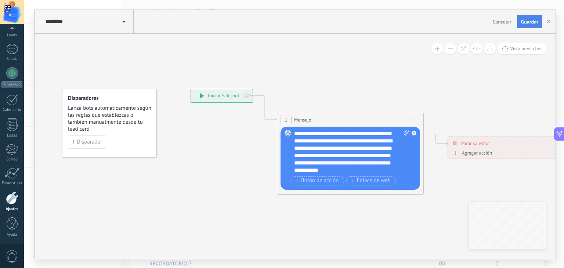
click at [531, 21] on span "Guardar" at bounding box center [529, 21] width 17 height 5
click at [549, 21] on use "button" at bounding box center [548, 21] width 4 height 4
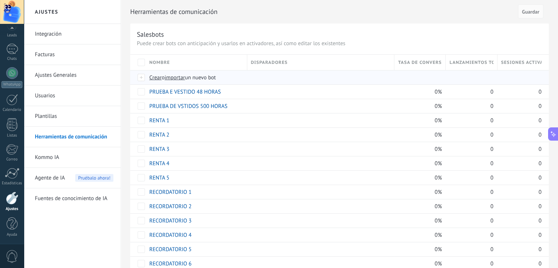
click at [180, 76] on span "importar" at bounding box center [175, 77] width 21 height 7
click at [0, 0] on input "importar un nuevo bot" at bounding box center [0, 0] width 0 height 0
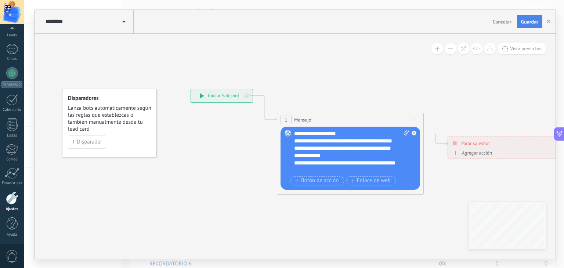
click at [532, 21] on span "Guardar" at bounding box center [529, 21] width 17 height 5
click at [547, 21] on icon "button" at bounding box center [548, 21] width 4 height 4
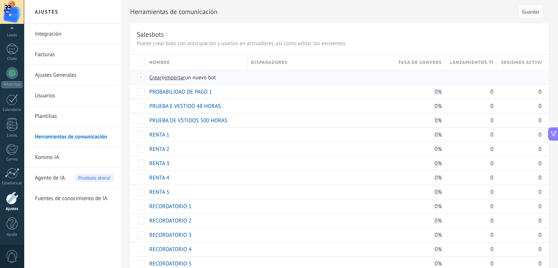
click at [179, 80] on span "importar" at bounding box center [175, 77] width 21 height 7
click at [0, 0] on input "importar un nuevo bot" at bounding box center [0, 0] width 0 height 0
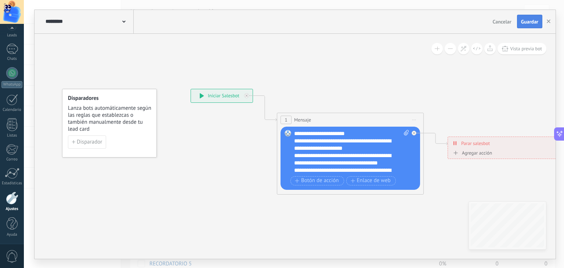
click at [524, 25] on button "Guardar" at bounding box center [529, 22] width 25 height 14
click at [529, 22] on span "Guardar" at bounding box center [529, 21] width 17 height 5
click at [545, 21] on button "button" at bounding box center [548, 22] width 11 height 14
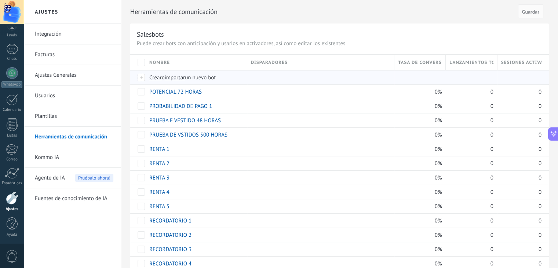
click at [175, 78] on span "importar" at bounding box center [175, 77] width 21 height 7
click at [0, 0] on input "importar un nuevo bot" at bounding box center [0, 0] width 0 height 0
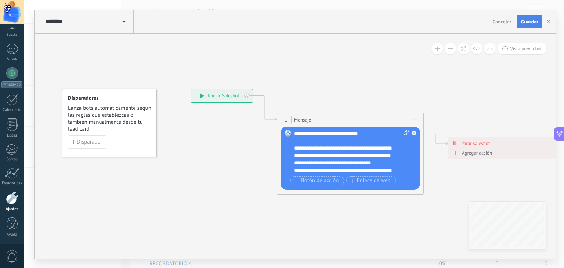
click at [524, 20] on span "Guardar" at bounding box center [529, 21] width 17 height 5
click at [549, 22] on use "button" at bounding box center [548, 21] width 4 height 4
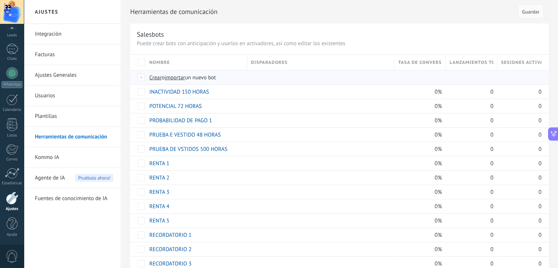
click at [178, 77] on span "importar" at bounding box center [175, 77] width 21 height 7
click at [0, 0] on input "importar un nuevo bot" at bounding box center [0, 0] width 0 height 0
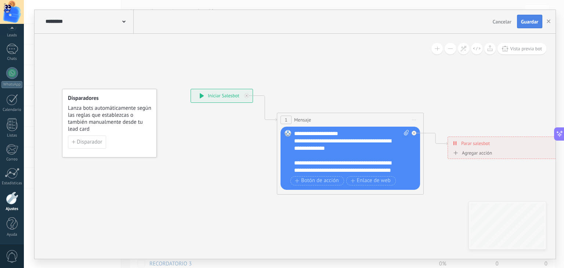
click at [528, 24] on span "Guardar" at bounding box center [529, 21] width 17 height 5
click at [549, 19] on icon "button" at bounding box center [548, 21] width 4 height 4
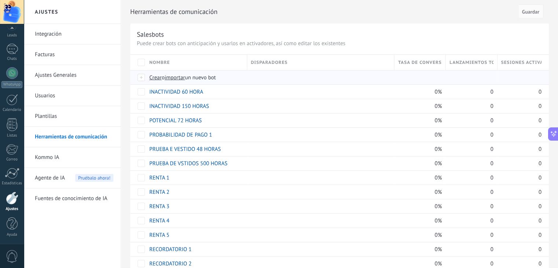
click at [181, 78] on span "importar" at bounding box center [175, 77] width 21 height 7
click at [0, 0] on input "importar un nuevo bot" at bounding box center [0, 0] width 0 height 0
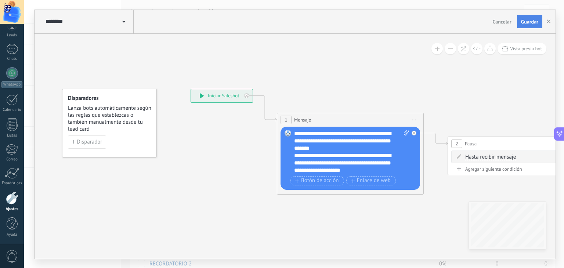
click at [534, 15] on button "Guardar" at bounding box center [529, 22] width 25 height 14
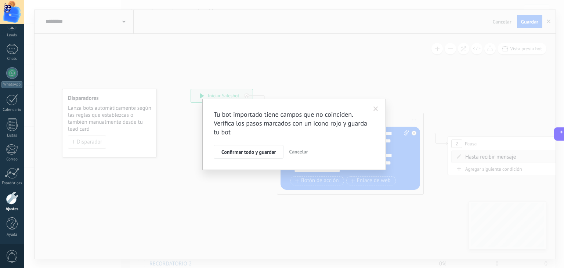
click at [376, 108] on span at bounding box center [375, 108] width 5 height 5
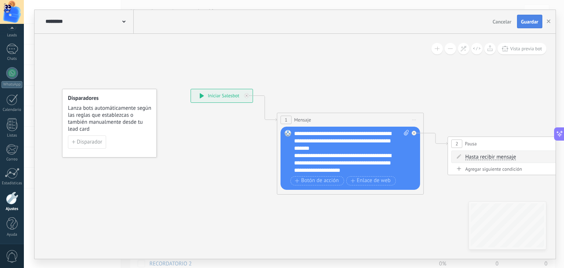
click at [532, 23] on span "Guardar" at bounding box center [529, 21] width 17 height 5
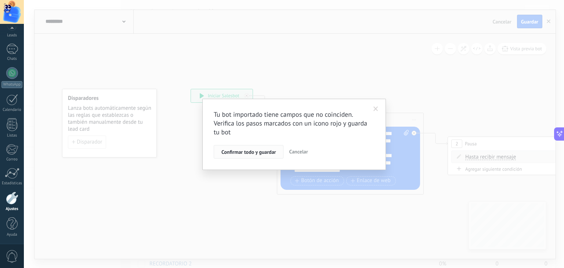
click at [267, 149] on span "Confirmar todo y guardar" at bounding box center [248, 151] width 54 height 5
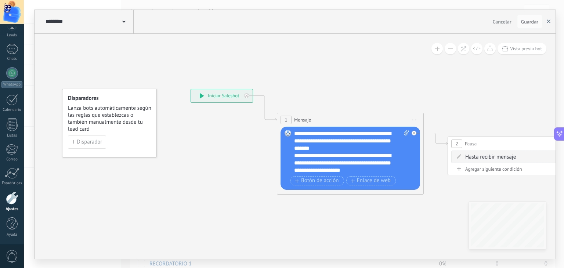
click at [547, 17] on button "button" at bounding box center [548, 22] width 11 height 14
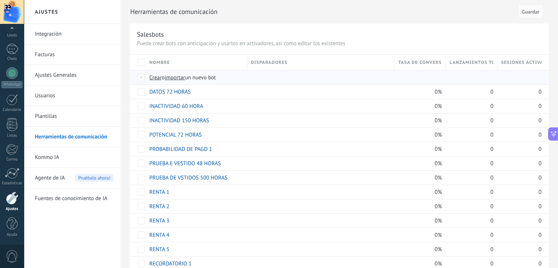
click at [175, 77] on span "importar" at bounding box center [175, 77] width 21 height 7
click at [0, 0] on input "importar un nuevo bot" at bounding box center [0, 0] width 0 height 0
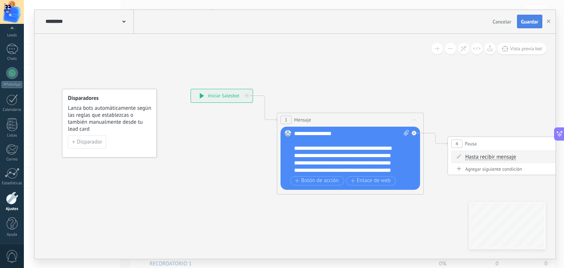
click at [528, 19] on span "Guardar" at bounding box center [529, 21] width 17 height 5
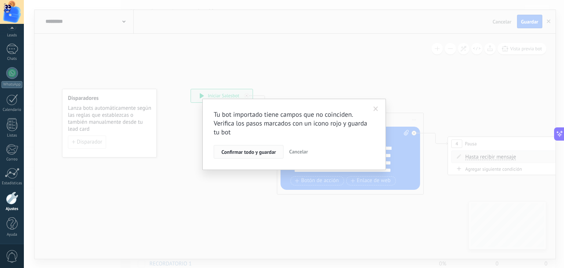
click at [247, 150] on span "Confirmar todo y guardar" at bounding box center [248, 151] width 54 height 5
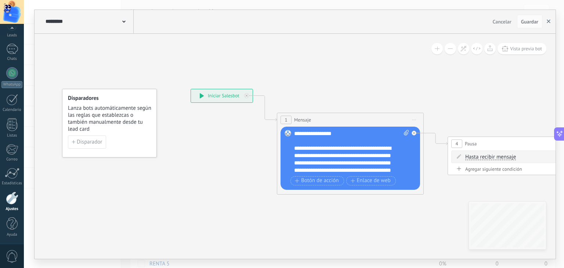
click at [549, 23] on button "button" at bounding box center [548, 22] width 11 height 14
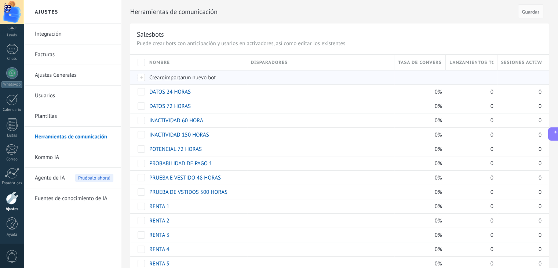
click at [179, 78] on span "importar" at bounding box center [175, 77] width 21 height 7
click at [0, 0] on input "importar un nuevo bot" at bounding box center [0, 0] width 0 height 0
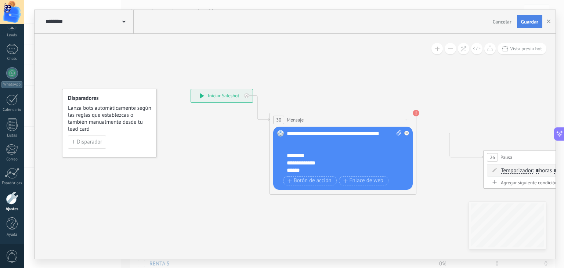
click at [531, 22] on span "Guardar" at bounding box center [529, 21] width 17 height 5
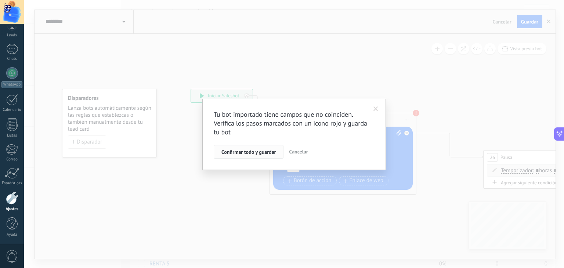
click at [254, 151] on span "Confirmar todo y guardar" at bounding box center [248, 151] width 54 height 5
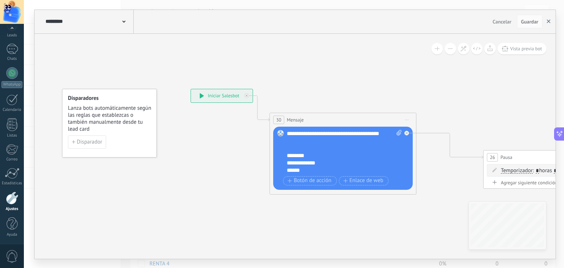
click at [551, 20] on button "button" at bounding box center [548, 22] width 11 height 14
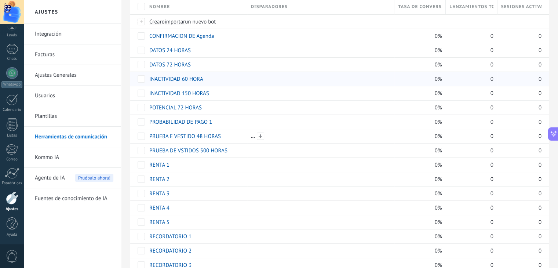
scroll to position [0, 0]
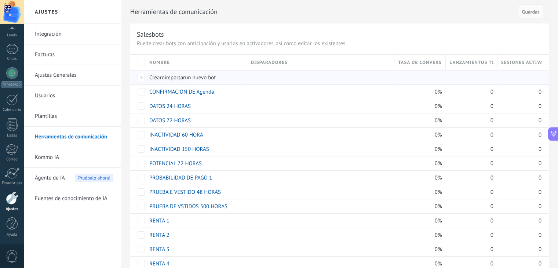
click at [180, 75] on span "importar" at bounding box center [175, 77] width 21 height 7
click at [0, 0] on input "importar un nuevo bot" at bounding box center [0, 0] width 0 height 0
click at [182, 77] on span "importar" at bounding box center [175, 77] width 21 height 7
click at [0, 0] on input "importar un nuevo bot" at bounding box center [0, 0] width 0 height 0
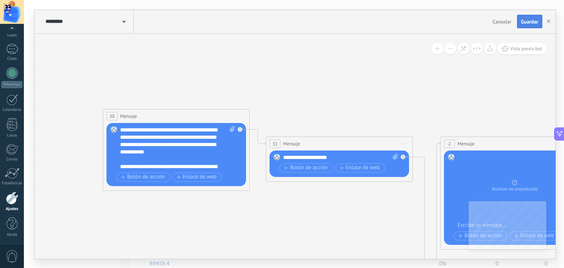
click at [526, 19] on span "Guardar" at bounding box center [529, 21] width 17 height 5
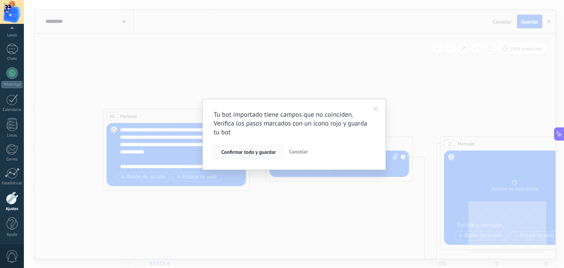
click at [261, 150] on span "Confirmar todo y guardar" at bounding box center [248, 151] width 54 height 5
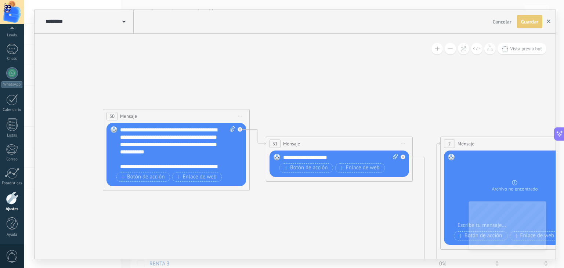
click at [547, 21] on use "button" at bounding box center [548, 21] width 4 height 4
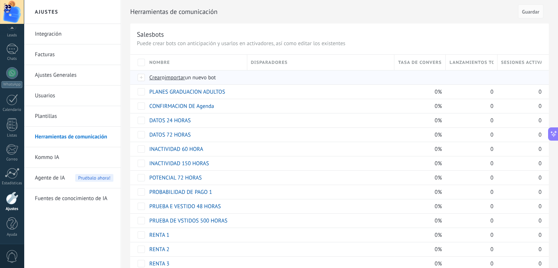
click at [179, 78] on span "importar" at bounding box center [175, 77] width 21 height 7
click at [0, 0] on input "importar un nuevo bot" at bounding box center [0, 0] width 0 height 0
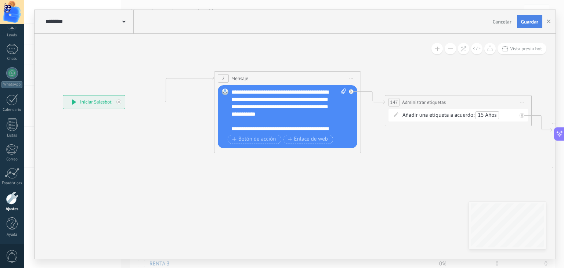
click at [531, 21] on span "Guardar" at bounding box center [529, 21] width 17 height 5
click at [549, 20] on use "button" at bounding box center [548, 21] width 4 height 4
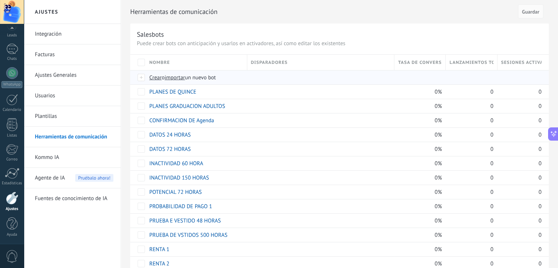
click at [169, 76] on span "importar" at bounding box center [175, 77] width 21 height 7
click at [0, 0] on input "importar un nuevo bot" at bounding box center [0, 0] width 0 height 0
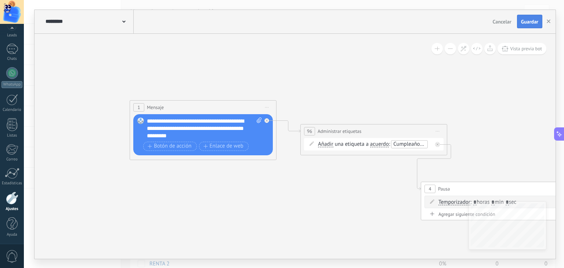
click at [527, 19] on span "Guardar" at bounding box center [529, 21] width 17 height 5
click at [548, 22] on use "button" at bounding box center [548, 21] width 4 height 4
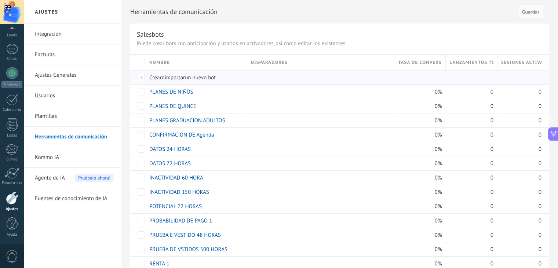
click at [177, 75] on span "importar" at bounding box center [175, 77] width 21 height 7
click at [0, 0] on input "importar un nuevo bot" at bounding box center [0, 0] width 0 height 0
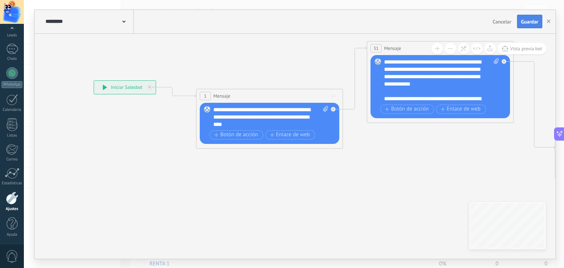
click at [532, 25] on button "Guardar" at bounding box center [529, 22] width 25 height 14
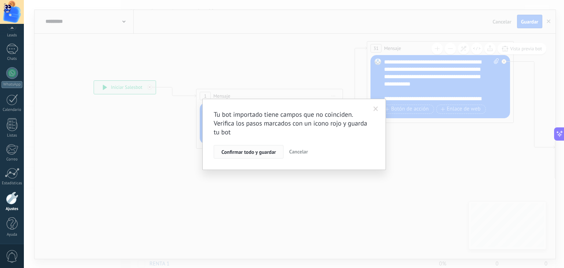
click at [248, 152] on span "Confirmar todo y guardar" at bounding box center [248, 151] width 54 height 5
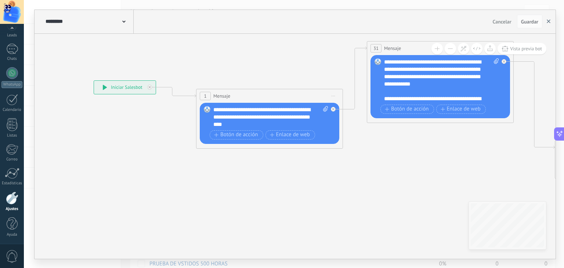
click at [549, 21] on use "button" at bounding box center [548, 21] width 4 height 4
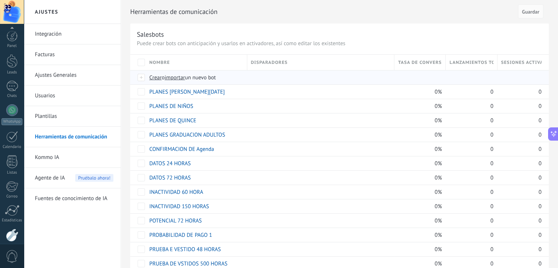
scroll to position [491, 0]
click at [181, 77] on span "importar" at bounding box center [175, 77] width 21 height 7
click at [0, 0] on input "importar un nuevo bot" at bounding box center [0, 0] width 0 height 0
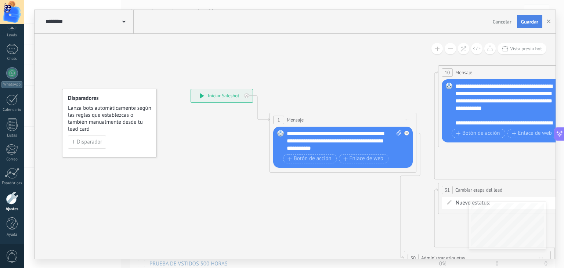
click at [531, 19] on span "Guardar" at bounding box center [529, 21] width 17 height 5
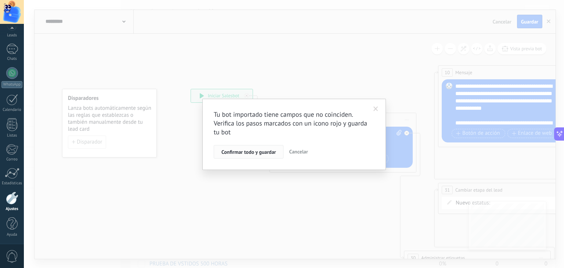
click at [261, 154] on span "Confirmar todo y guardar" at bounding box center [248, 151] width 54 height 5
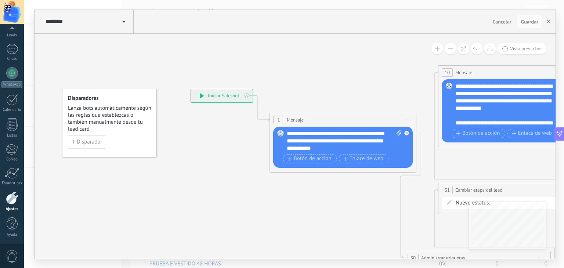
click at [551, 23] on button "button" at bounding box center [548, 22] width 11 height 14
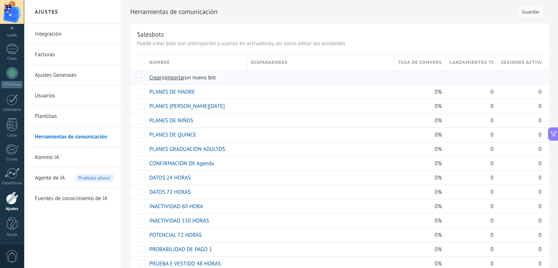
click at [182, 76] on span "importar" at bounding box center [175, 77] width 21 height 7
click at [0, 0] on input "importar un nuevo bot" at bounding box center [0, 0] width 0 height 0
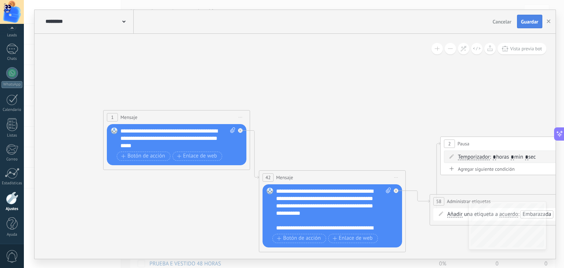
click at [530, 23] on span "Guardar" at bounding box center [529, 21] width 17 height 5
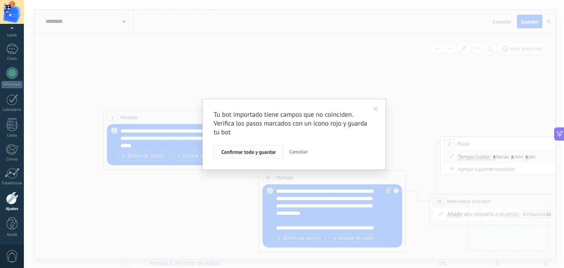
click at [254, 150] on span "Confirmar todo y guardar" at bounding box center [248, 151] width 54 height 5
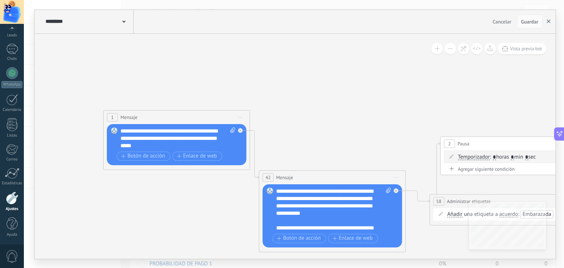
click at [547, 21] on icon "button" at bounding box center [548, 21] width 4 height 4
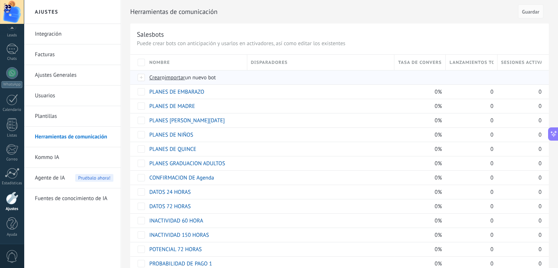
click at [182, 76] on span "importar" at bounding box center [175, 77] width 21 height 7
click at [0, 0] on input "importar un nuevo bot" at bounding box center [0, 0] width 0 height 0
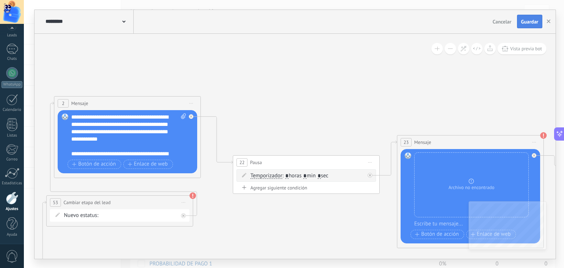
click at [532, 25] on button "Guardar" at bounding box center [529, 22] width 25 height 14
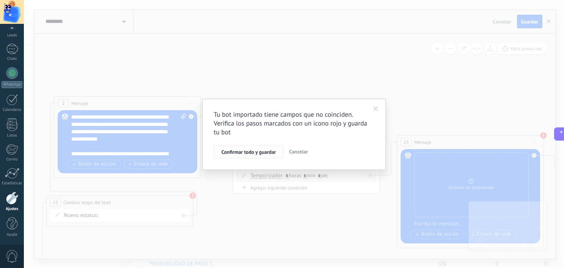
click at [261, 149] on span "Confirmar todo y guardar" at bounding box center [248, 151] width 54 height 5
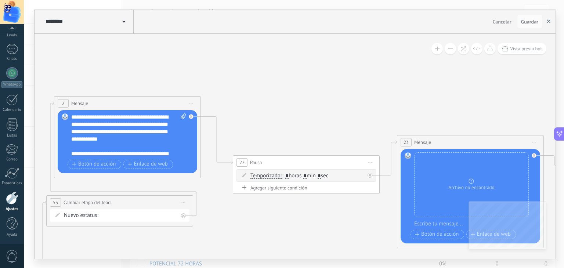
click at [549, 21] on use "button" at bounding box center [548, 21] width 4 height 4
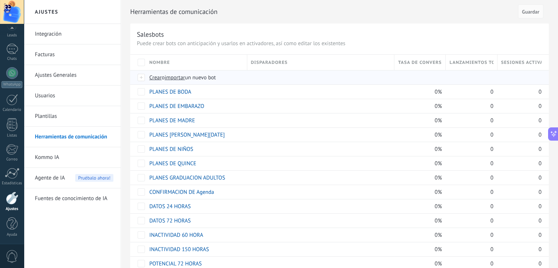
click at [181, 77] on span "importar" at bounding box center [175, 77] width 21 height 7
click at [0, 0] on input "importar un nuevo bot" at bounding box center [0, 0] width 0 height 0
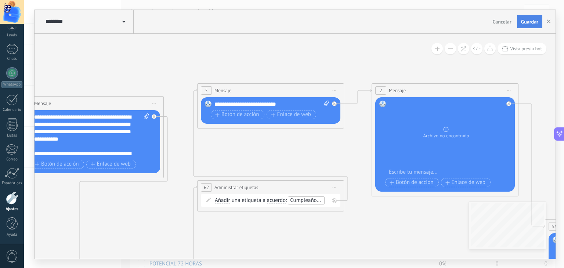
click at [527, 21] on span "Guardar" at bounding box center [529, 21] width 17 height 5
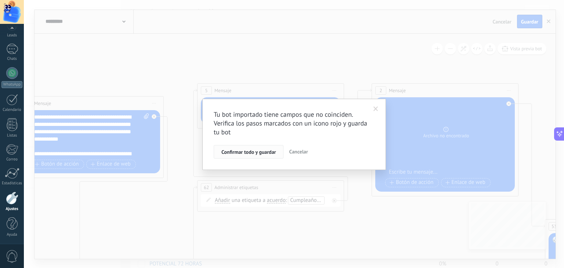
click at [264, 150] on span "Confirmar todo y guardar" at bounding box center [248, 151] width 54 height 5
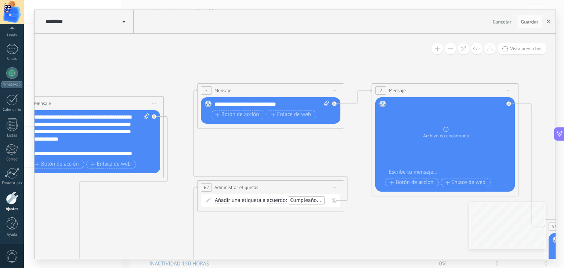
click at [551, 20] on button "button" at bounding box center [548, 22] width 11 height 14
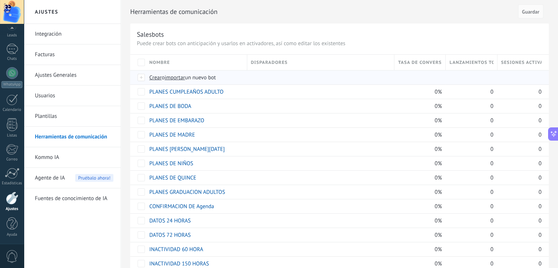
click at [181, 79] on span "importar" at bounding box center [175, 77] width 21 height 7
click at [0, 0] on input "importar un nuevo bot" at bounding box center [0, 0] width 0 height 0
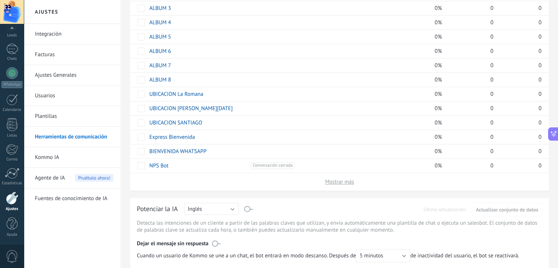
scroll to position [1085, 0]
click at [332, 179] on span "Mostrar más" at bounding box center [339, 182] width 29 height 7
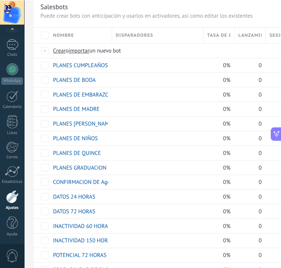
scroll to position [28, 0]
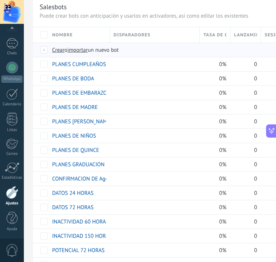
click at [84, 49] on span "importar" at bounding box center [78, 50] width 21 height 7
click at [0, 0] on input "importar un nuevo bot" at bounding box center [0, 0] width 0 height 0
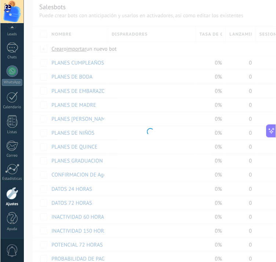
scroll to position [37, 0]
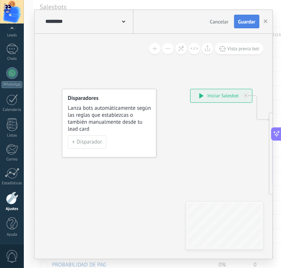
click at [241, 24] on span "Guardar" at bounding box center [246, 21] width 17 height 5
click at [265, 24] on button "button" at bounding box center [265, 22] width 11 height 14
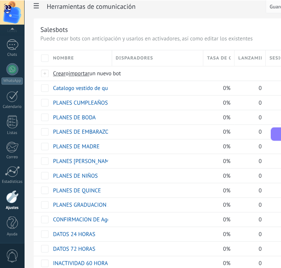
scroll to position [0, 0]
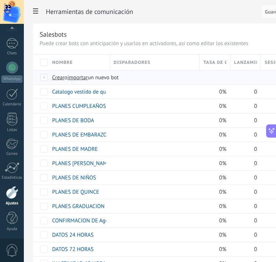
click at [77, 76] on span "importar" at bounding box center [78, 77] width 21 height 7
click at [0, 0] on input "importar un nuevo bot" at bounding box center [0, 0] width 0 height 0
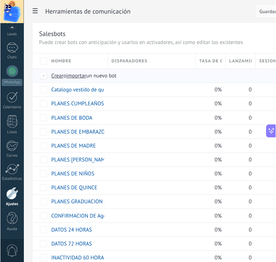
scroll to position [37, 0]
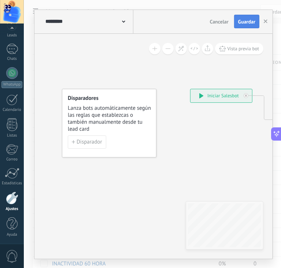
click at [244, 24] on span "Guardar" at bounding box center [246, 21] width 17 height 5
click at [267, 23] on icon "button" at bounding box center [266, 21] width 4 height 4
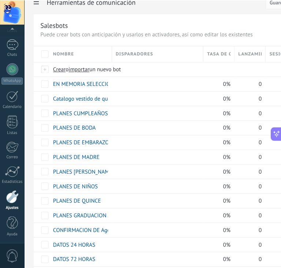
scroll to position [0, 0]
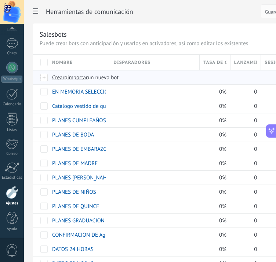
click at [74, 77] on span "importar" at bounding box center [78, 77] width 21 height 7
click at [0, 0] on input "importar un nuevo bot" at bounding box center [0, 0] width 0 height 0
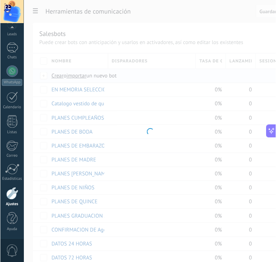
scroll to position [37, 0]
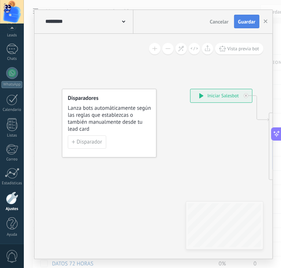
click at [243, 17] on button "Guardar" at bounding box center [246, 22] width 25 height 14
click at [268, 21] on button "button" at bounding box center [265, 22] width 11 height 14
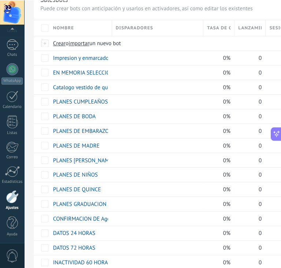
scroll to position [0, 0]
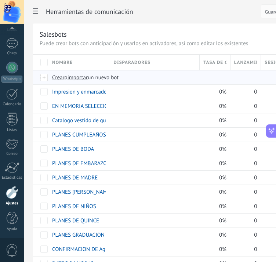
click at [75, 80] on span "importar" at bounding box center [78, 77] width 21 height 7
click at [0, 0] on input "importar un nuevo bot" at bounding box center [0, 0] width 0 height 0
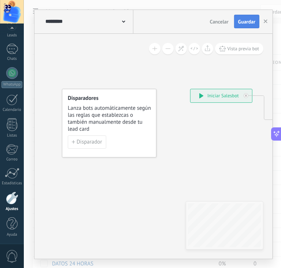
click at [251, 21] on span "Guardar" at bounding box center [246, 21] width 17 height 5
click at [266, 19] on icon "button" at bounding box center [266, 21] width 4 height 4
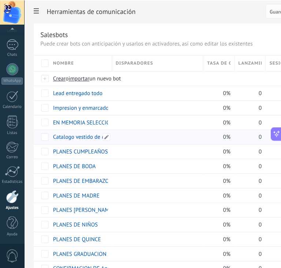
scroll to position [0, 0]
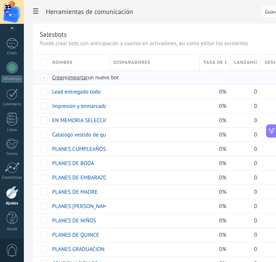
click at [76, 76] on span "importar" at bounding box center [78, 77] width 21 height 7
click at [0, 0] on input "importar un nuevo bot" at bounding box center [0, 0] width 0 height 0
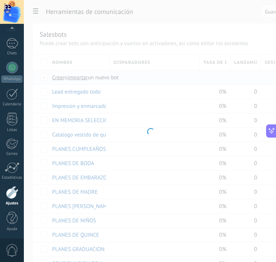
scroll to position [37, 0]
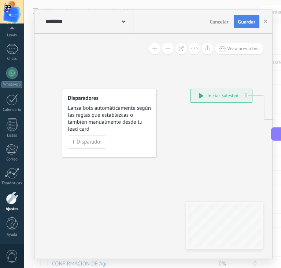
click at [247, 24] on span "Guardar" at bounding box center [246, 21] width 17 height 5
click at [247, 25] on div "Cancelar Guardar" at bounding box center [235, 22] width 57 height 14
click at [267, 18] on button "button" at bounding box center [265, 22] width 11 height 14
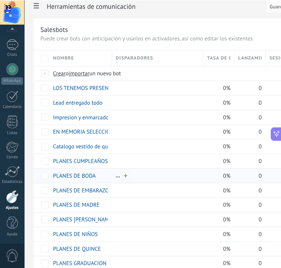
scroll to position [0, 0]
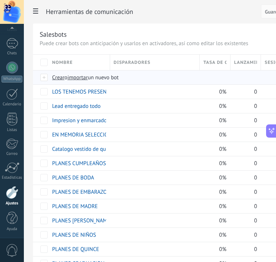
click at [80, 76] on span "importar" at bounding box center [78, 77] width 21 height 7
click at [0, 0] on input "importar un nuevo bot" at bounding box center [0, 0] width 0 height 0
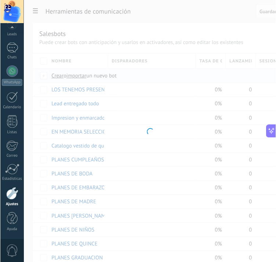
scroll to position [37, 0]
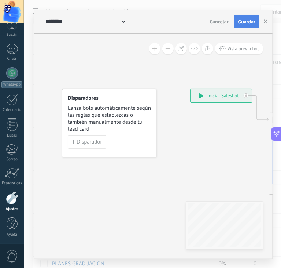
click at [246, 21] on span "Guardar" at bounding box center [246, 21] width 17 height 5
click at [264, 21] on button "button" at bounding box center [265, 22] width 11 height 14
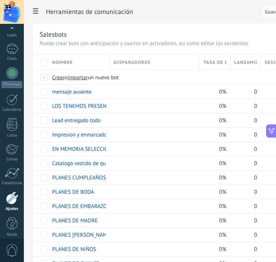
scroll to position [43, 0]
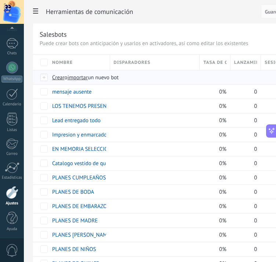
click at [81, 80] on span "importar" at bounding box center [78, 77] width 21 height 7
click at [0, 0] on input "importar un nuevo bot" at bounding box center [0, 0] width 0 height 0
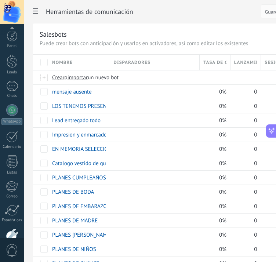
scroll to position [491, 0]
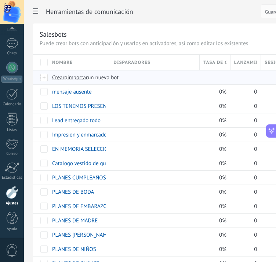
click at [84, 77] on span "importar" at bounding box center [78, 77] width 21 height 7
click at [0, 0] on input "importar un nuevo bot" at bounding box center [0, 0] width 0 height 0
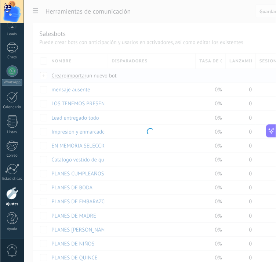
scroll to position [37, 0]
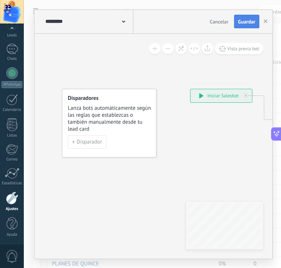
click at [251, 18] on button "Guardar" at bounding box center [246, 22] width 25 height 14
click at [269, 23] on button "button" at bounding box center [265, 22] width 11 height 14
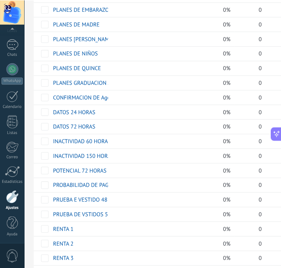
scroll to position [0, 0]
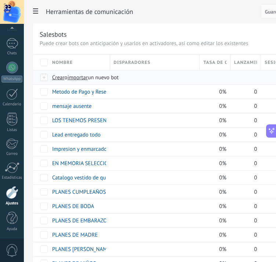
click at [78, 77] on span "importar" at bounding box center [78, 77] width 21 height 7
click at [0, 0] on input "importar un nuevo bot" at bounding box center [0, 0] width 0 height 0
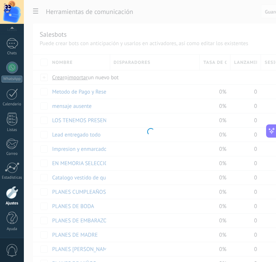
scroll to position [37, 0]
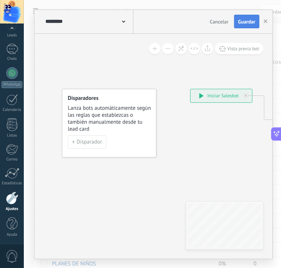
click at [240, 28] on button "Guardar" at bounding box center [246, 22] width 25 height 14
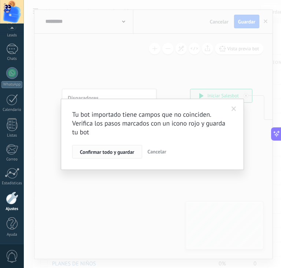
click at [122, 150] on span "Confirmar todo y guardar" at bounding box center [107, 151] width 54 height 5
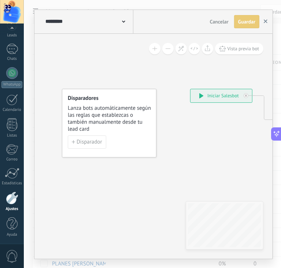
click at [266, 22] on use "button" at bounding box center [266, 21] width 4 height 4
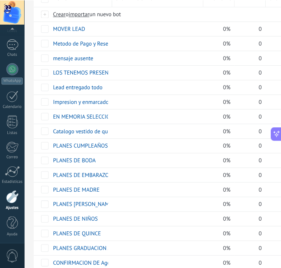
scroll to position [65, 0]
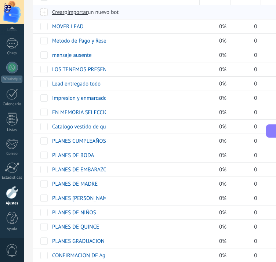
click at [73, 11] on span "importar" at bounding box center [78, 12] width 21 height 7
click at [0, 0] on input "importar un nuevo bot" at bounding box center [0, 0] width 0 height 0
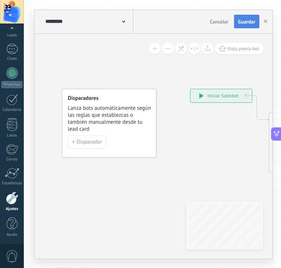
click at [247, 20] on span "Guardar" at bounding box center [246, 21] width 17 height 5
click at [266, 20] on icon "button" at bounding box center [266, 21] width 4 height 4
